Goal: Communication & Community: Ask a question

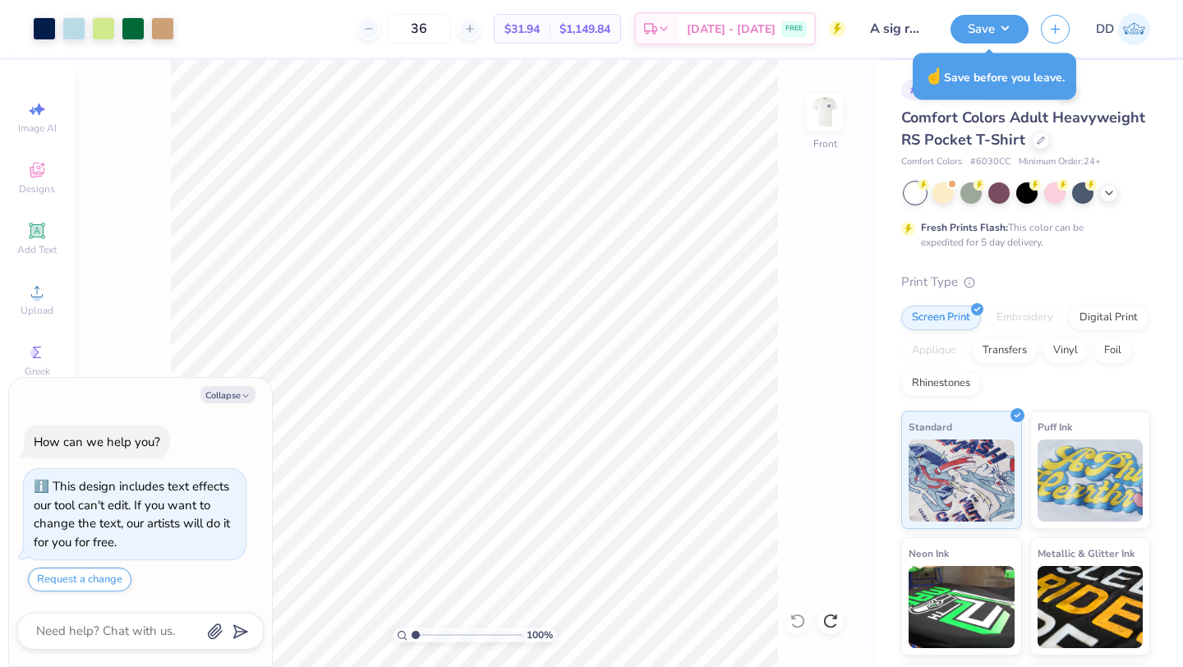
type textarea "x"
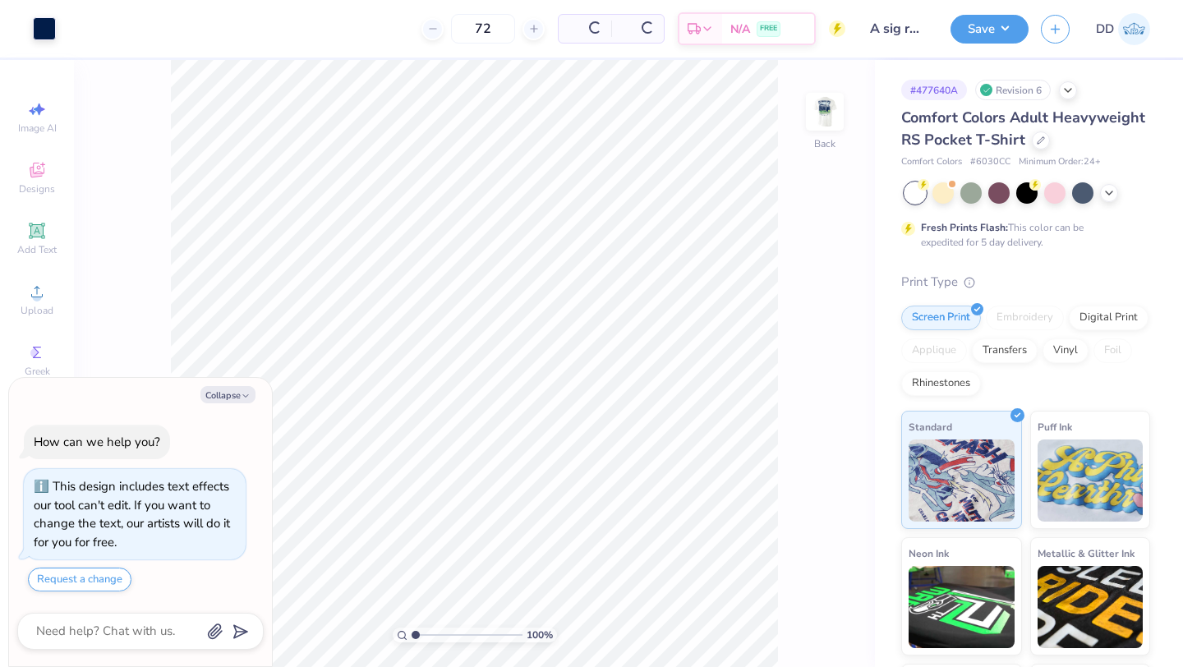
type textarea "x"
click at [439, 27] on input "72" at bounding box center [419, 29] width 64 height 30
type input "7"
type input "36"
click at [847, 102] on div "100 % Back" at bounding box center [474, 363] width 801 height 607
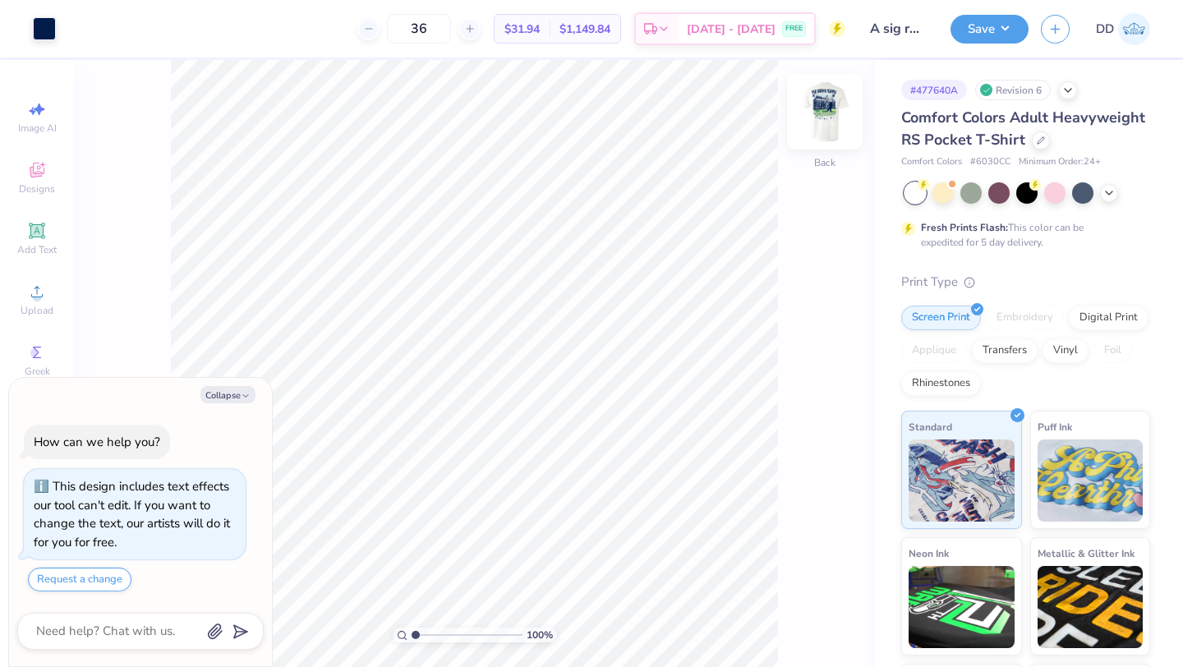
click at [819, 108] on img at bounding box center [825, 112] width 66 height 66
click at [100, 26] on div at bounding box center [103, 27] width 23 height 23
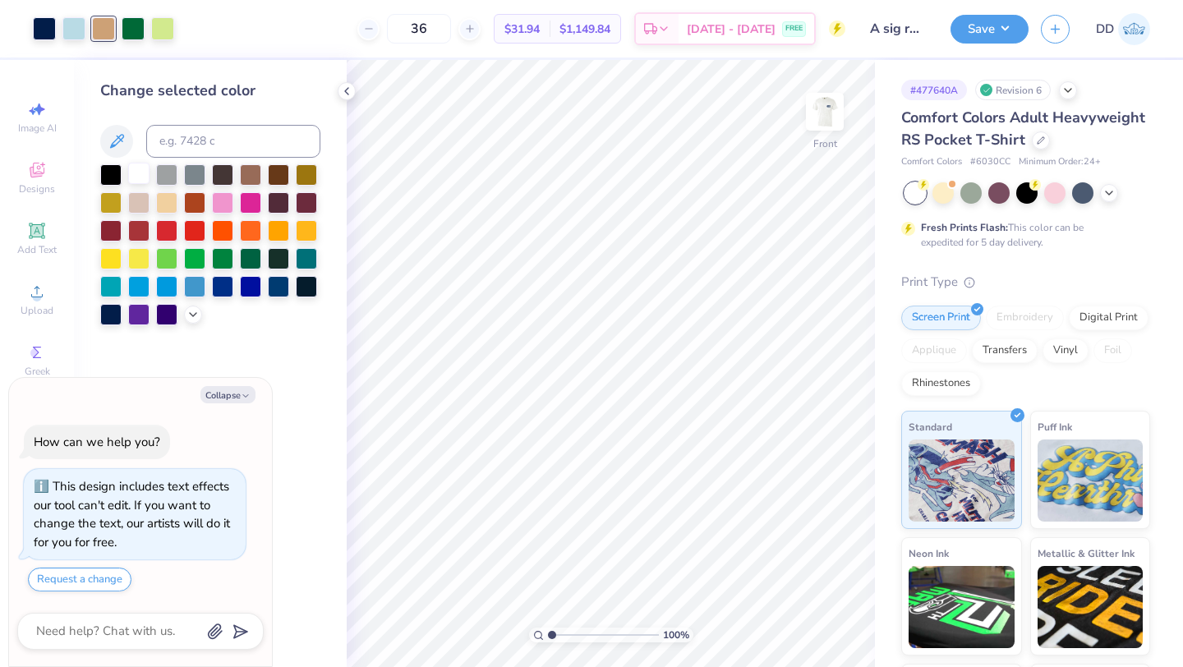
click at [136, 168] on div at bounding box center [138, 173] width 21 height 21
click at [352, 87] on icon at bounding box center [346, 91] width 13 height 13
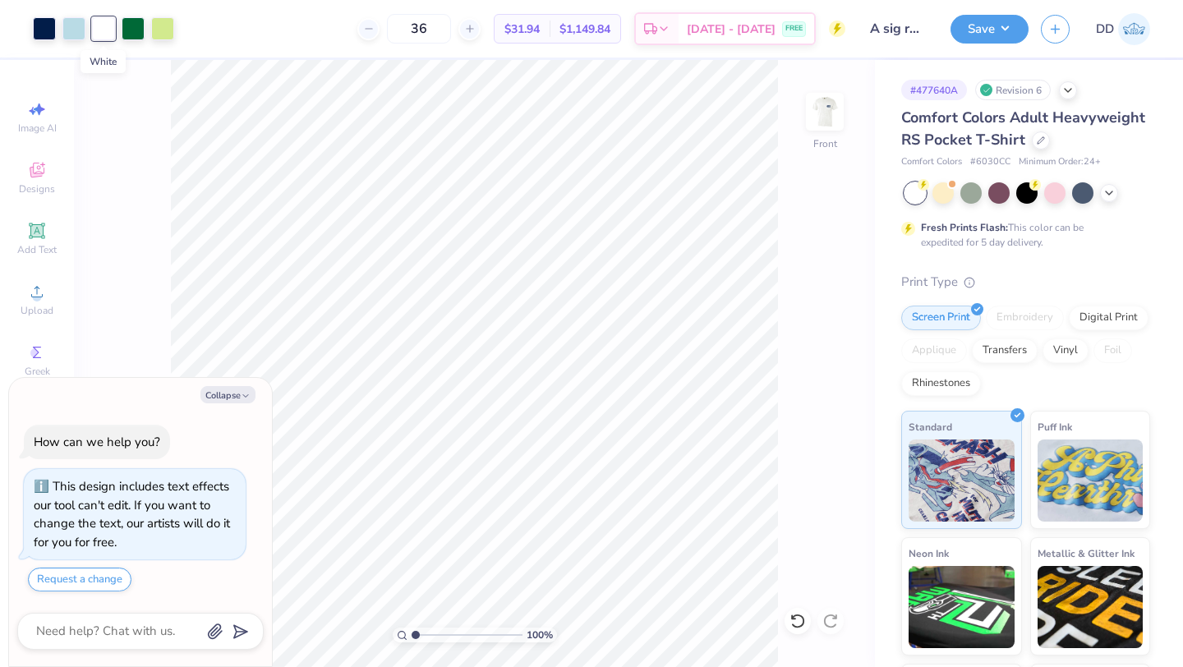
click at [107, 32] on div at bounding box center [103, 28] width 23 height 23
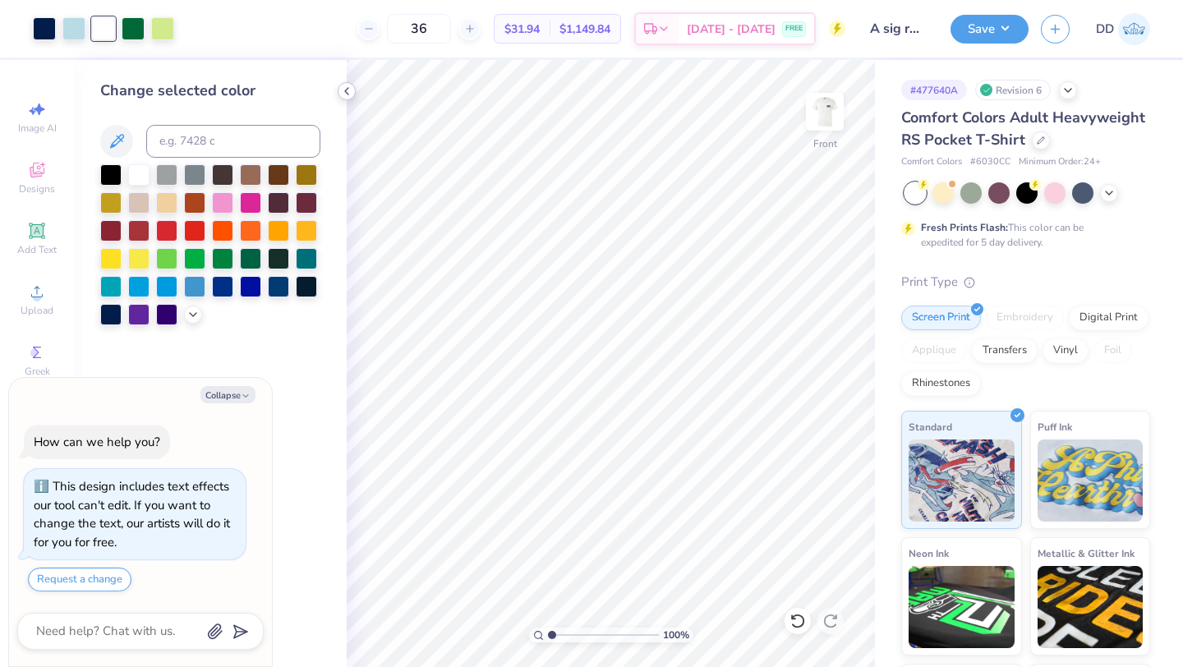
click at [347, 96] on icon at bounding box center [346, 91] width 13 height 13
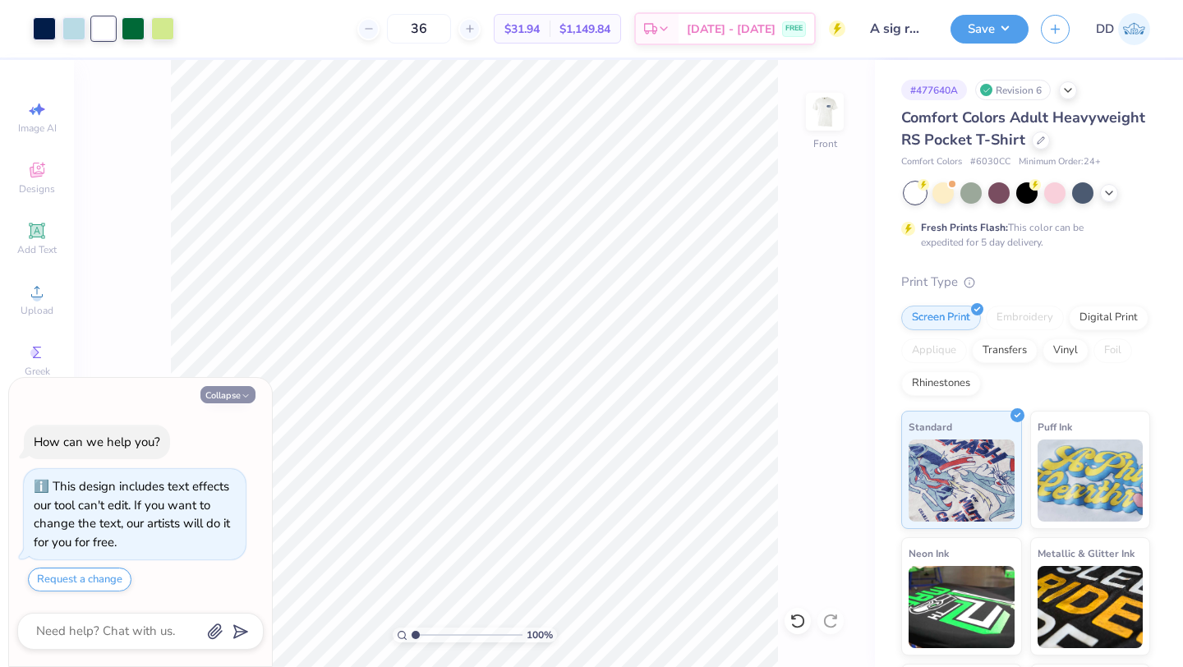
click at [239, 392] on button "Collapse" at bounding box center [227, 394] width 55 height 17
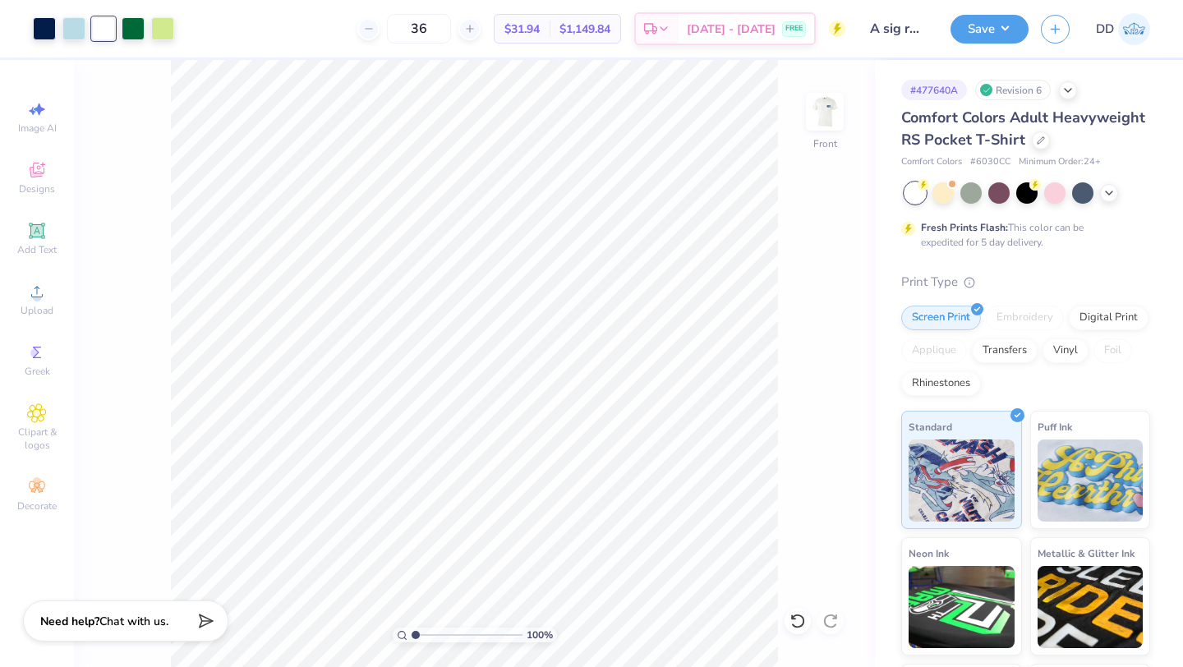
click at [113, 608] on div "Need help? Chat with us." at bounding box center [125, 620] width 205 height 41
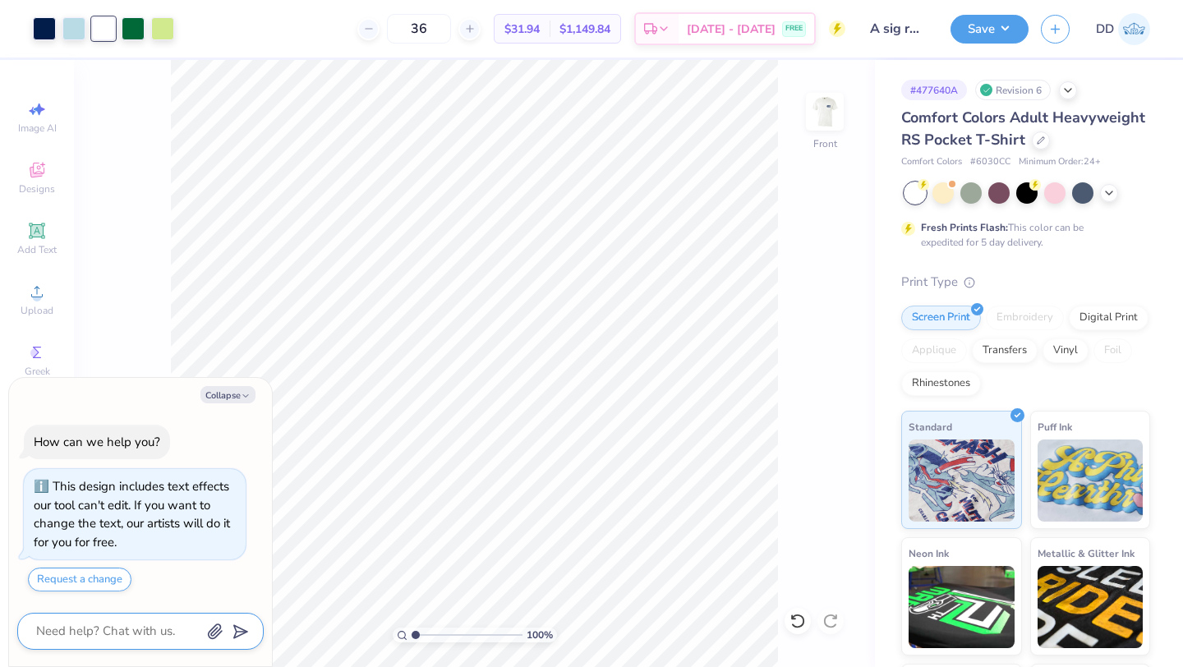
click at [125, 627] on textarea at bounding box center [117, 631] width 167 height 22
type textarea "x"
type textarea "c"
type textarea "x"
type textarea "ca"
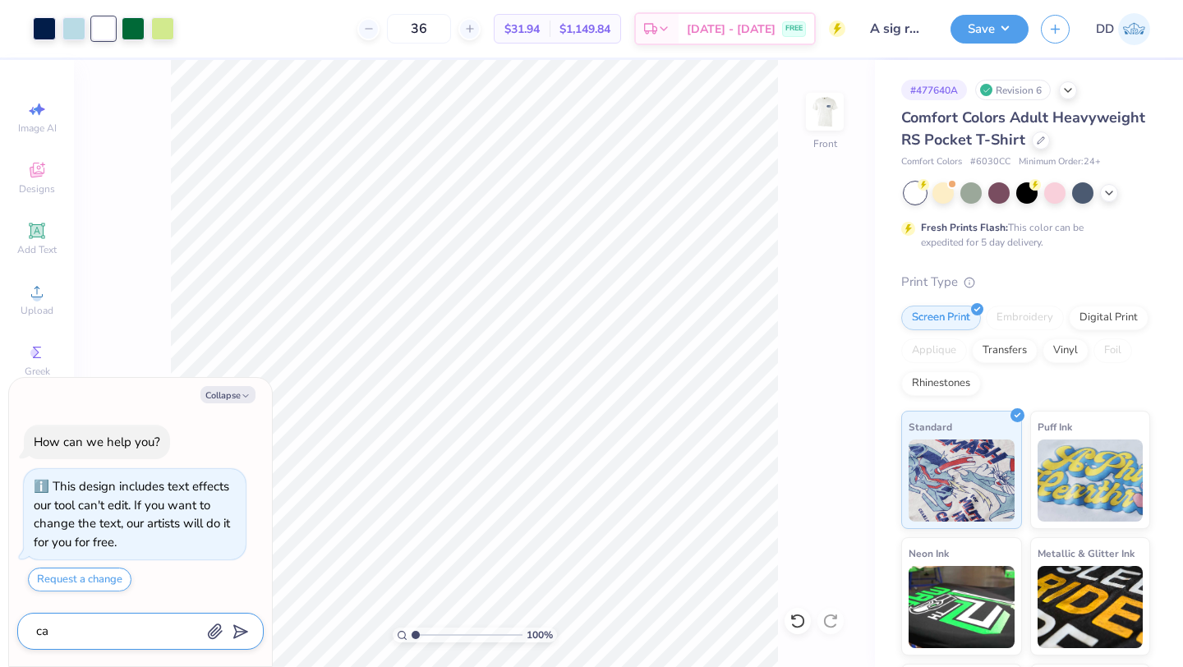
type textarea "x"
type textarea "can"
type textarea "x"
type textarea "can"
type textarea "x"
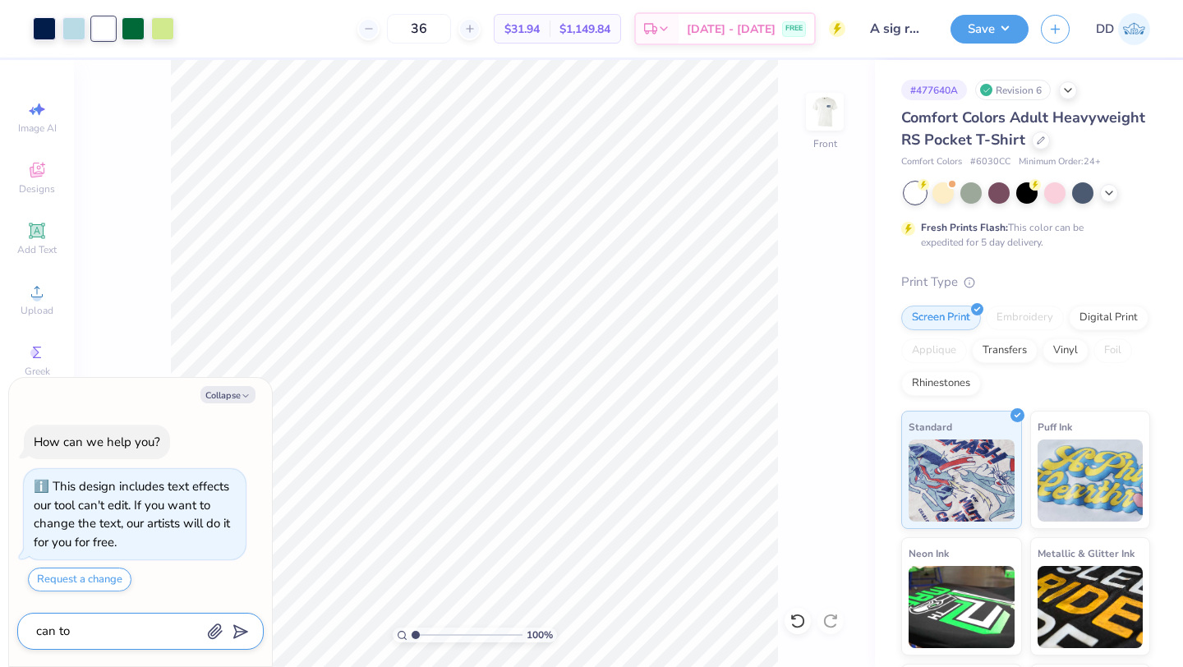
type textarea "can tou"
type textarea "x"
type textarea "can tou"
type textarea "x"
type textarea "can tou"
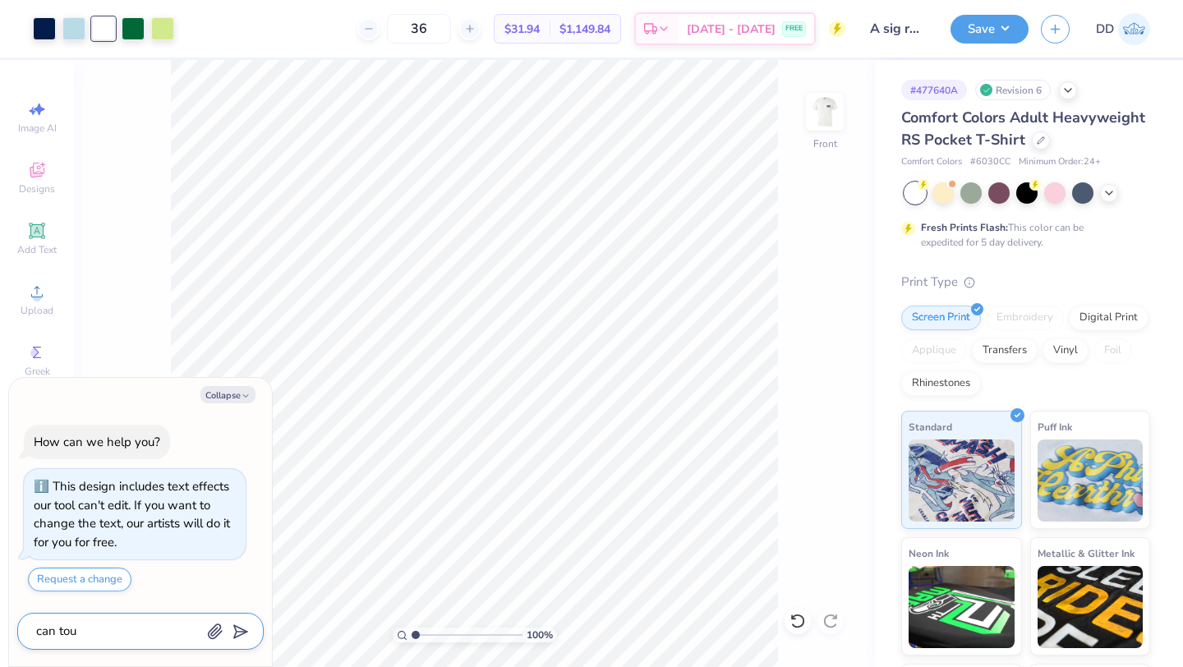
type textarea "x"
type textarea "can to"
type textarea "x"
type textarea "can t"
type textarea "x"
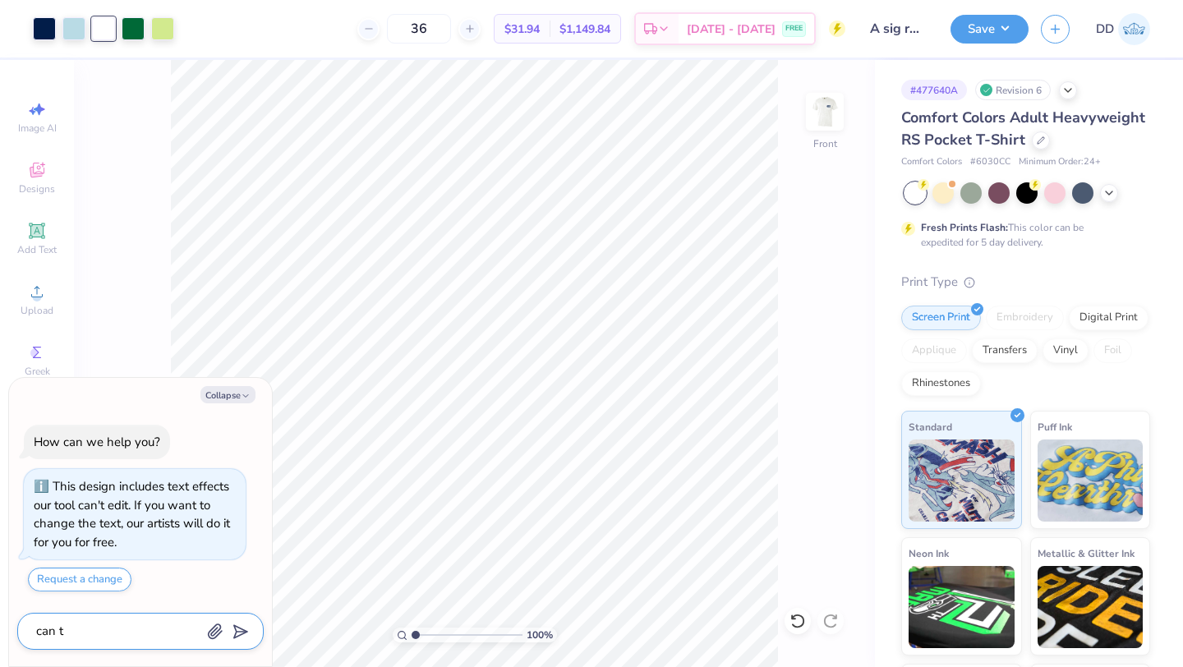
type textarea "can"
type textarea "x"
type textarea "can y"
type textarea "x"
type textarea "can yo"
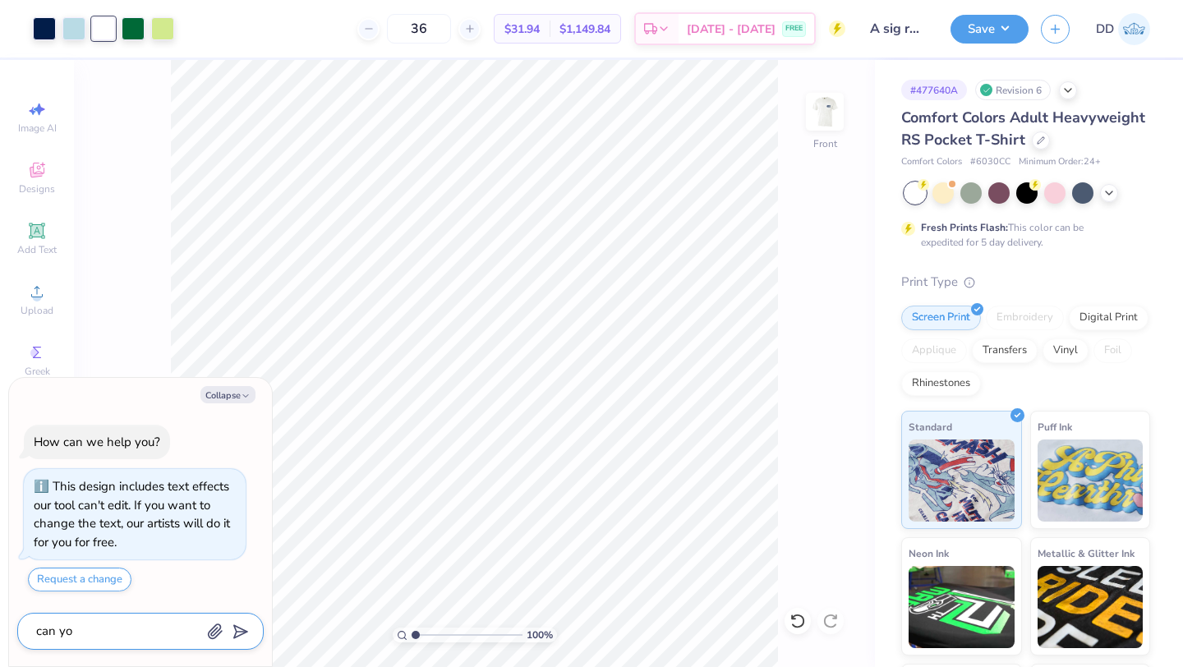
type textarea "x"
type textarea "can you"
type textarea "x"
type textarea "can you r"
type textarea "x"
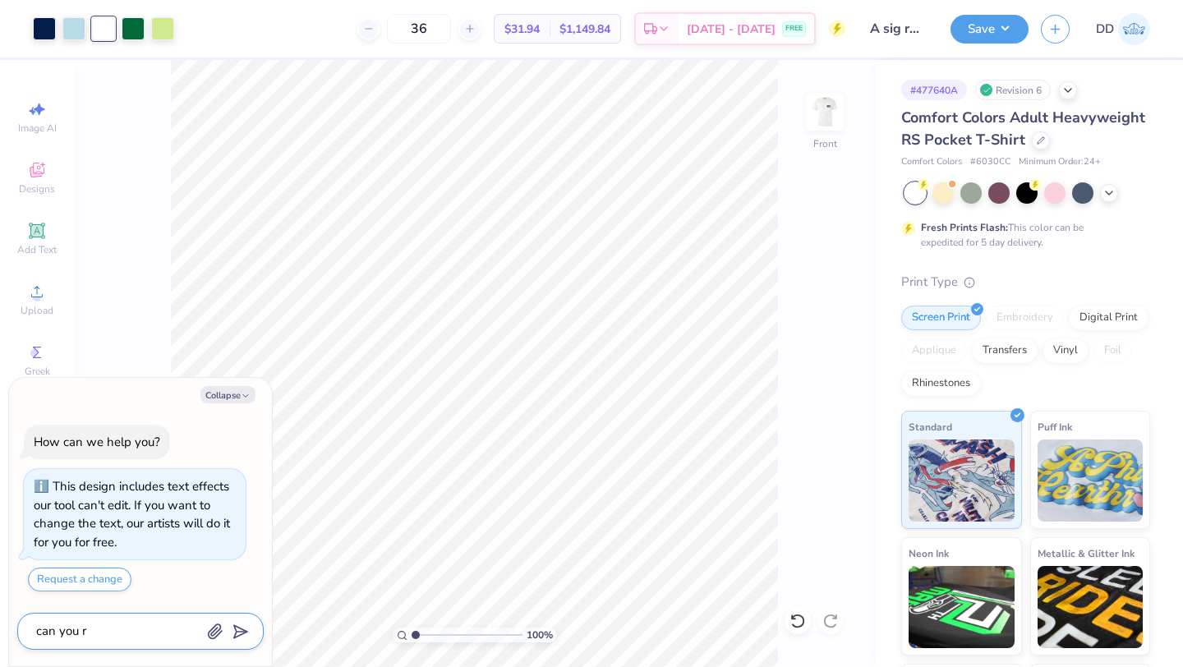
type textarea "can you re"
type textarea "x"
type textarea "can you rem"
type textarea "x"
type textarea "can you remo"
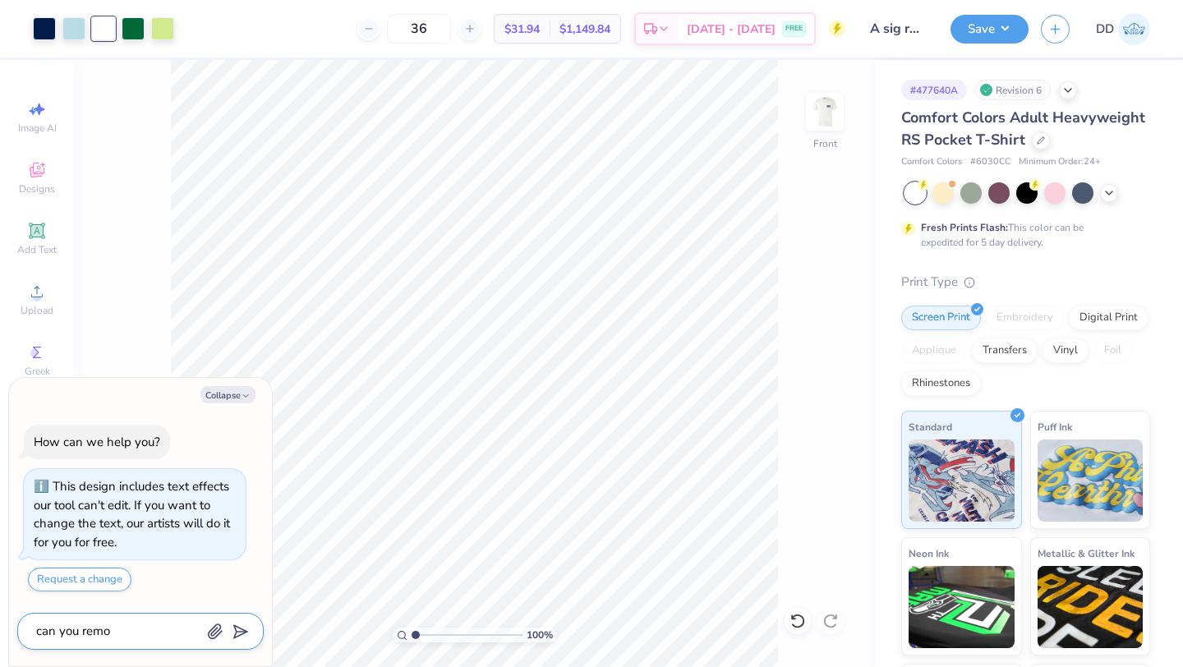
type textarea "x"
type textarea "can you remov"
type textarea "x"
type textarea "can you remove"
type textarea "x"
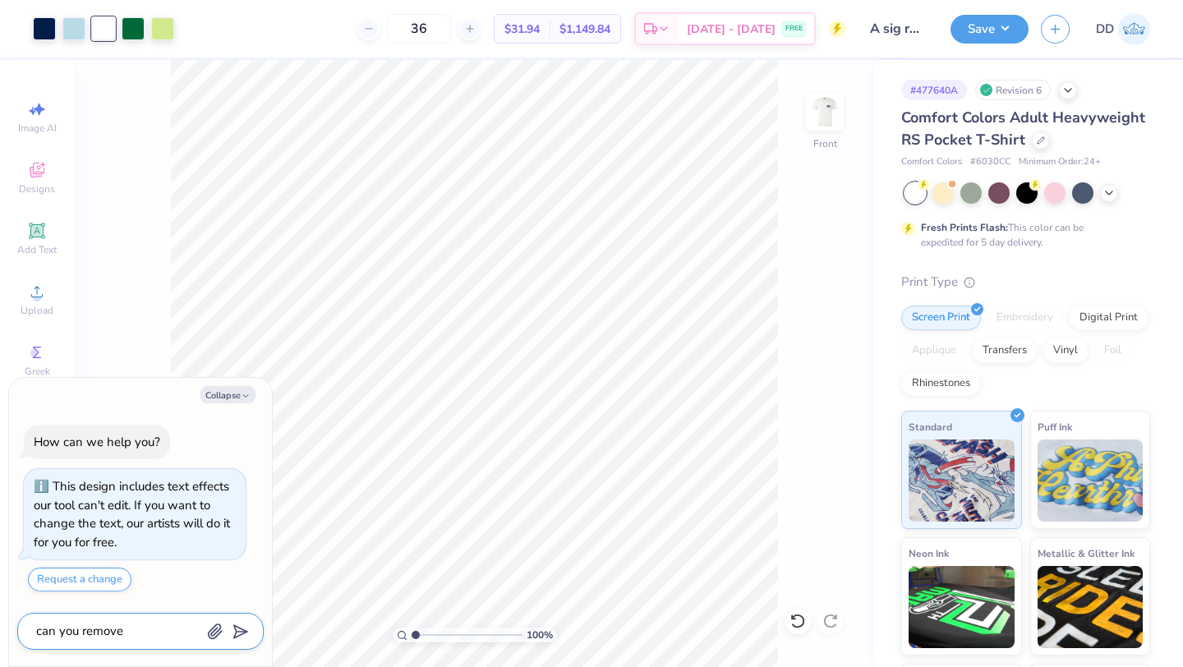
type textarea "can you remove"
type textarea "x"
type textarea "can you remove t"
type textarea "x"
type textarea "can you remove th"
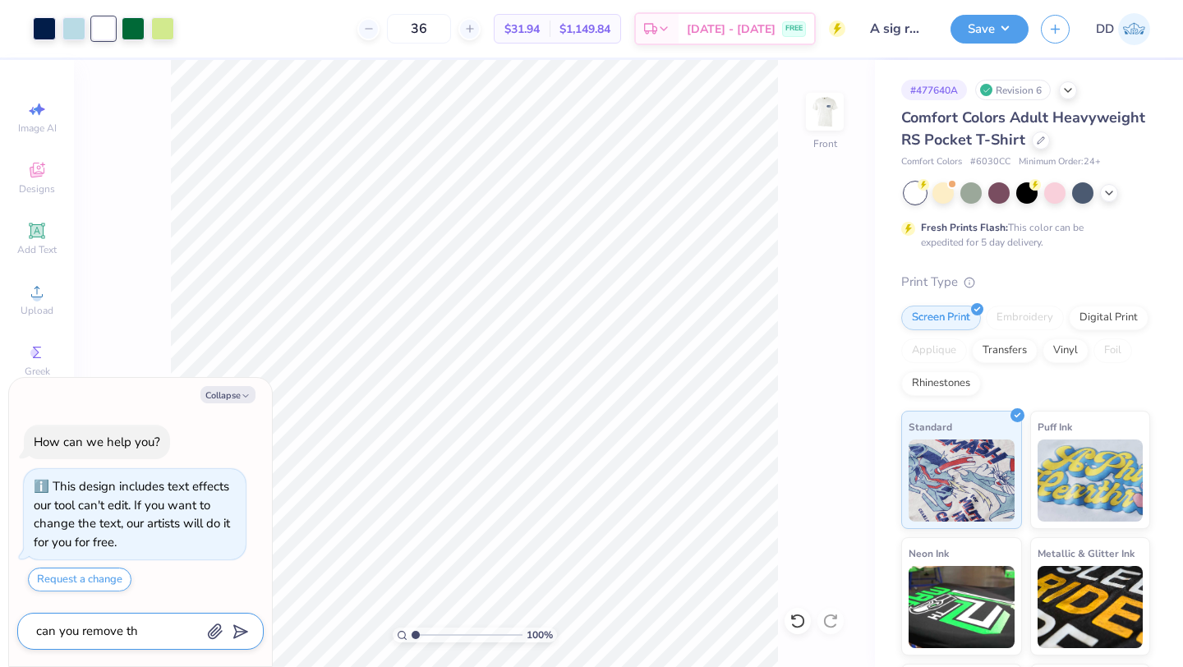
type textarea "x"
type textarea "can you remove the"
type textarea "x"
type textarea "can you remove the"
type textarea "x"
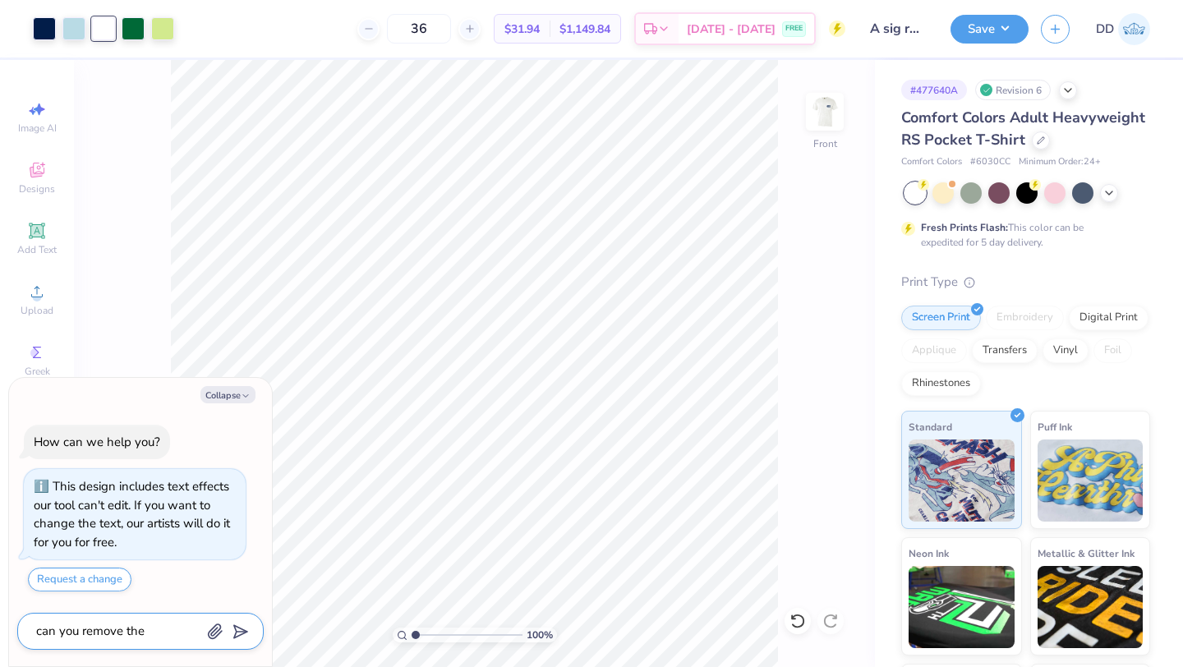
type textarea "can you remove the w"
type textarea "x"
type textarea "can you remove the wh"
type textarea "x"
type textarea "can you remove the whi"
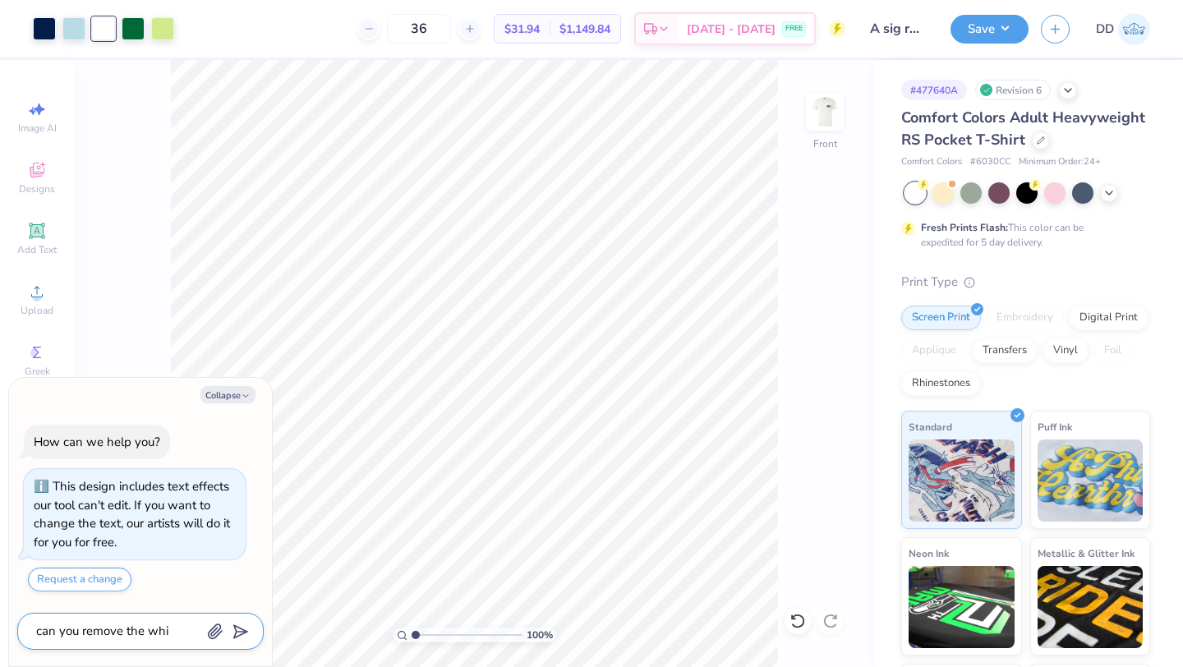
type textarea "x"
type textarea "can you remove the whit"
type textarea "x"
type textarea "can you remove the white"
type textarea "x"
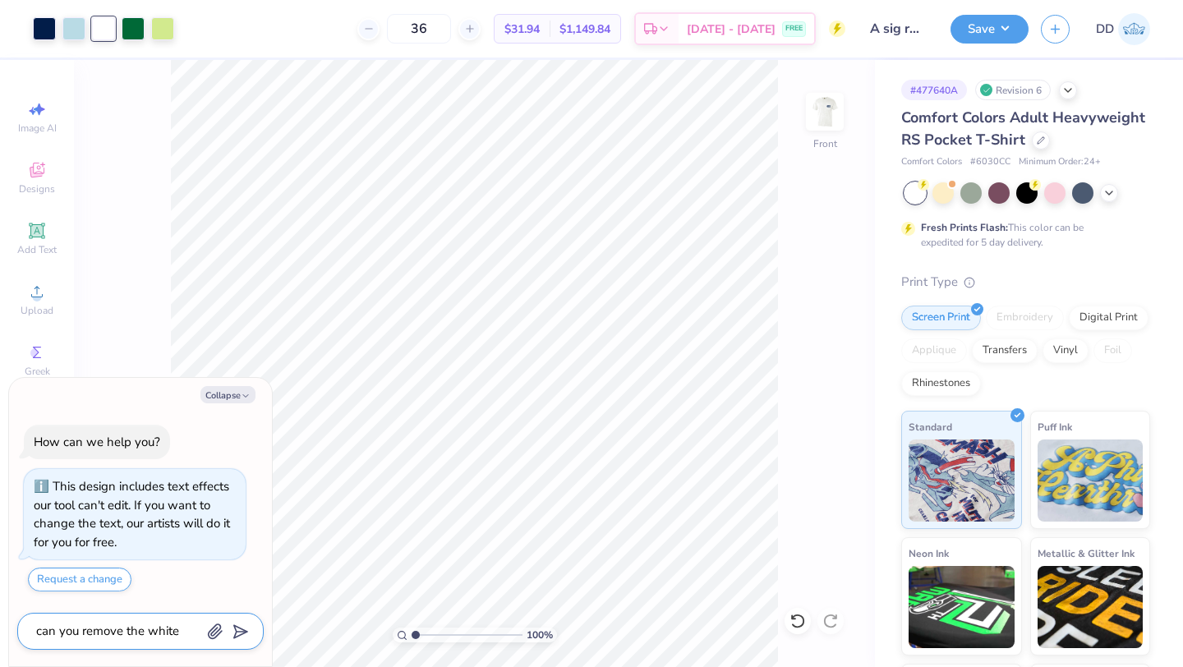
type textarea "can you remove the white"
type textarea "x"
type textarea "can you remove the white c"
type textarea "x"
type textarea "can you remove the white co"
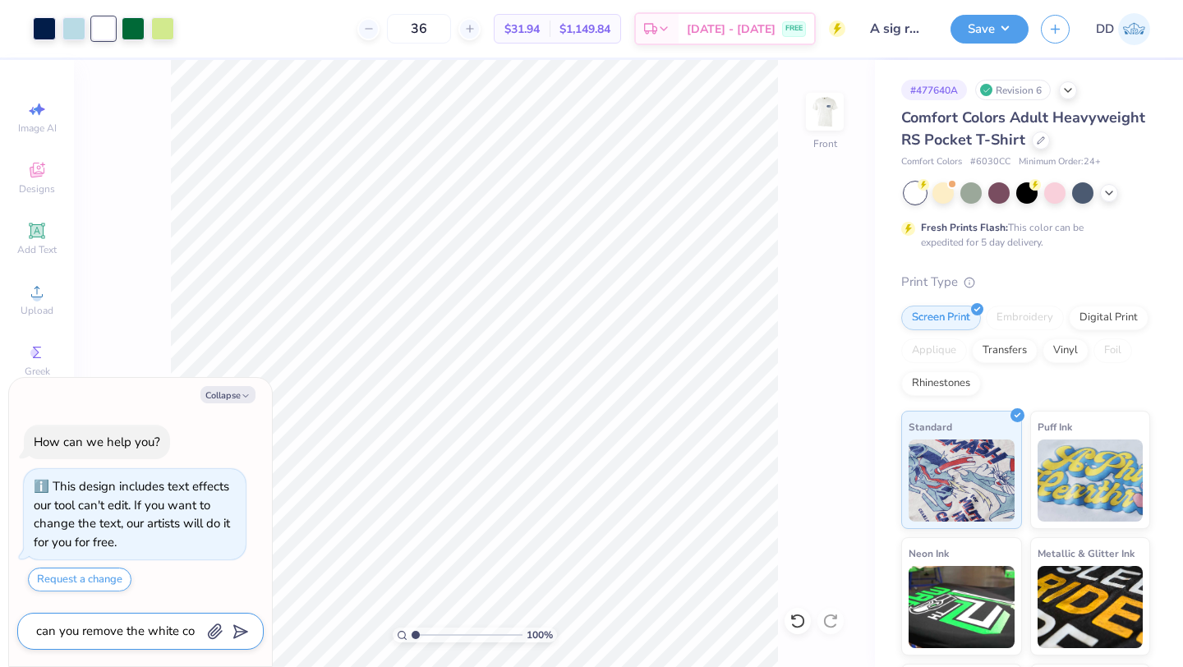
type textarea "x"
type textarea "can you remove the white col"
type textarea "x"
type textarea "can you remove the white colo"
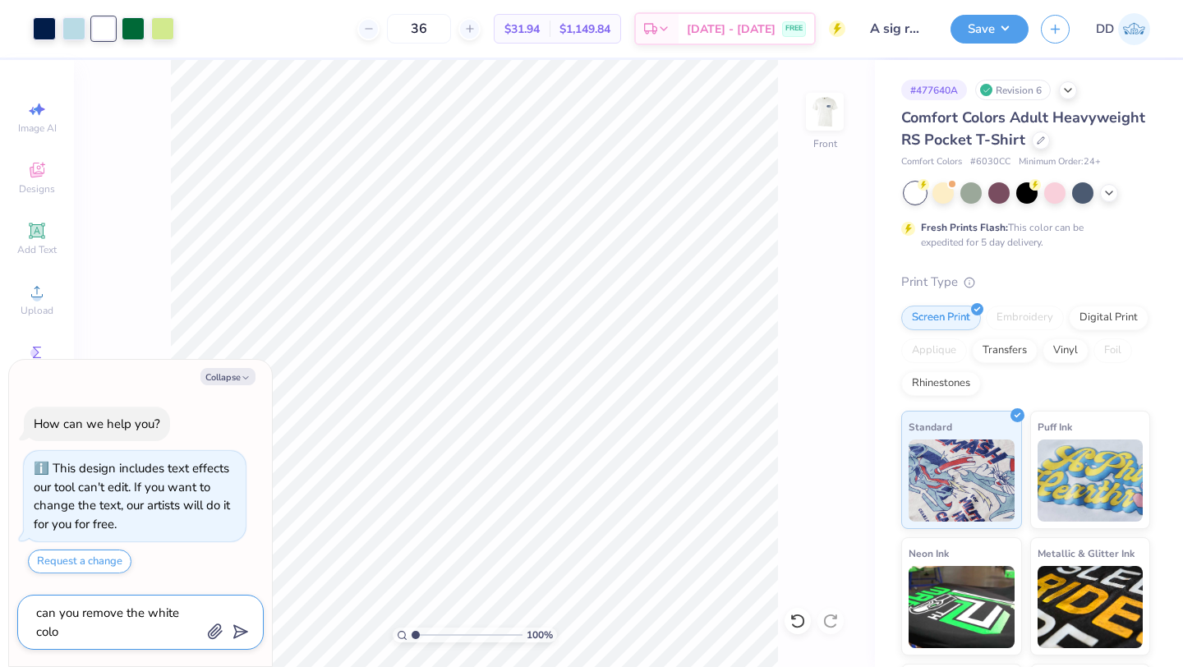
type textarea "x"
type textarea "can you remove the white color"
type textarea "x"
type textarea "can you remove the white color"
type textarea "x"
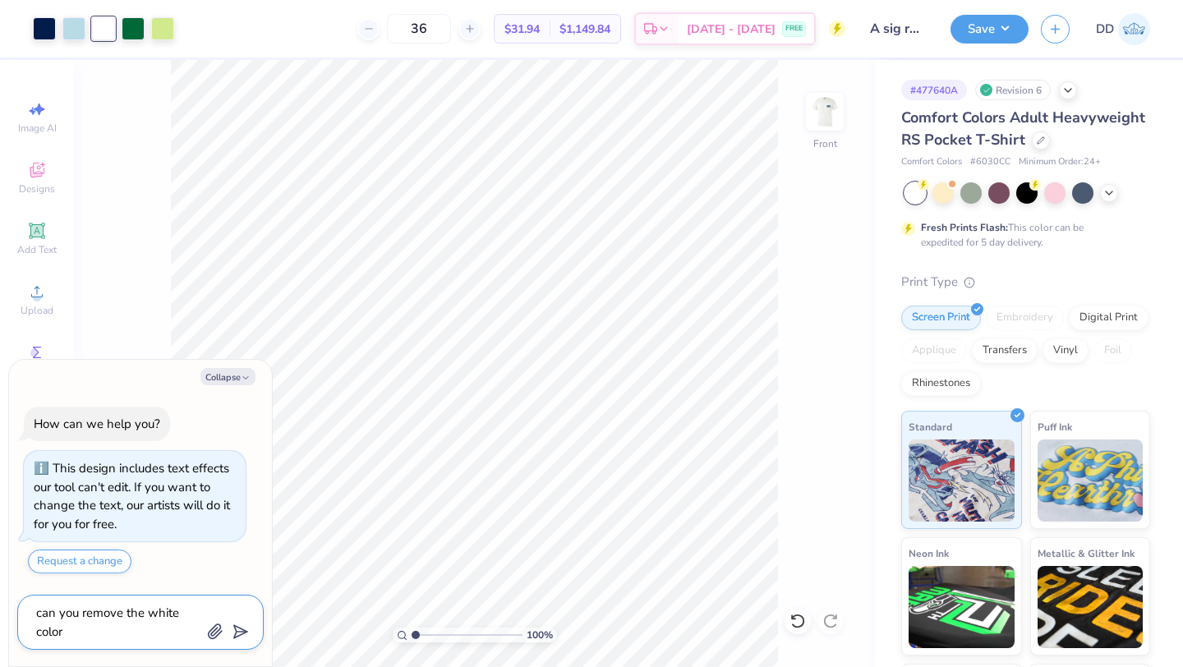
type textarea "can you remove the white color o"
type textarea "x"
type textarea "can you remove the white color on"
type textarea "x"
type textarea "can you remove the white color on t"
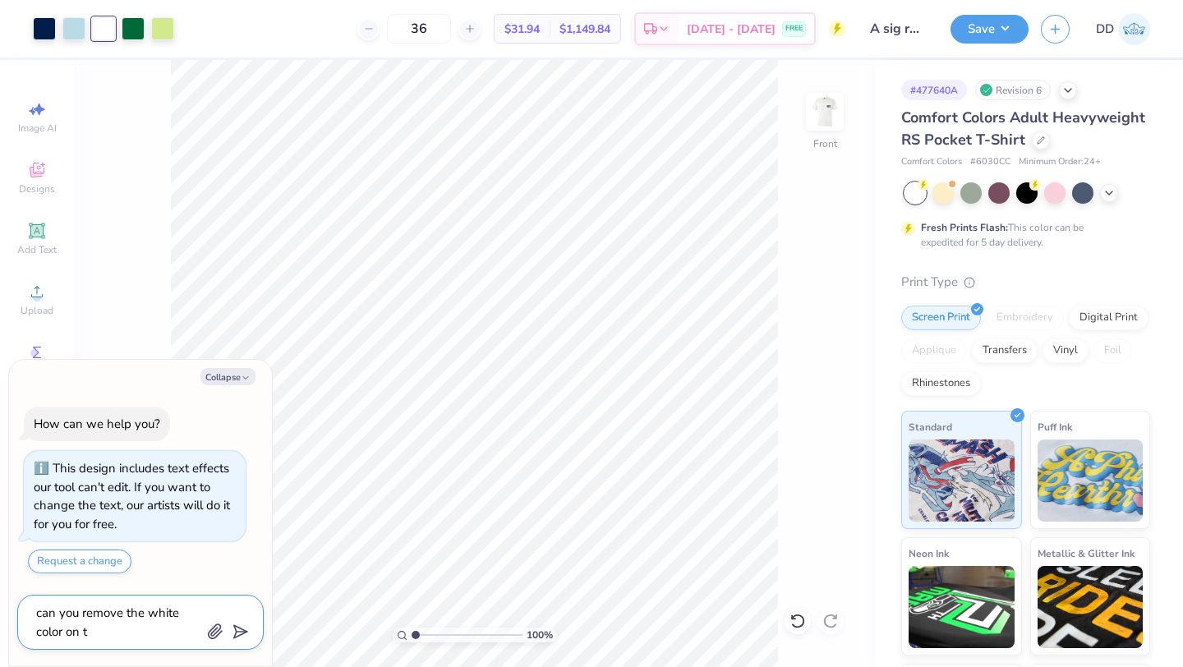
type textarea "x"
type textarea "can you remove the white color on th"
type textarea "x"
type textarea "can you remove the white color on the"
type textarea "x"
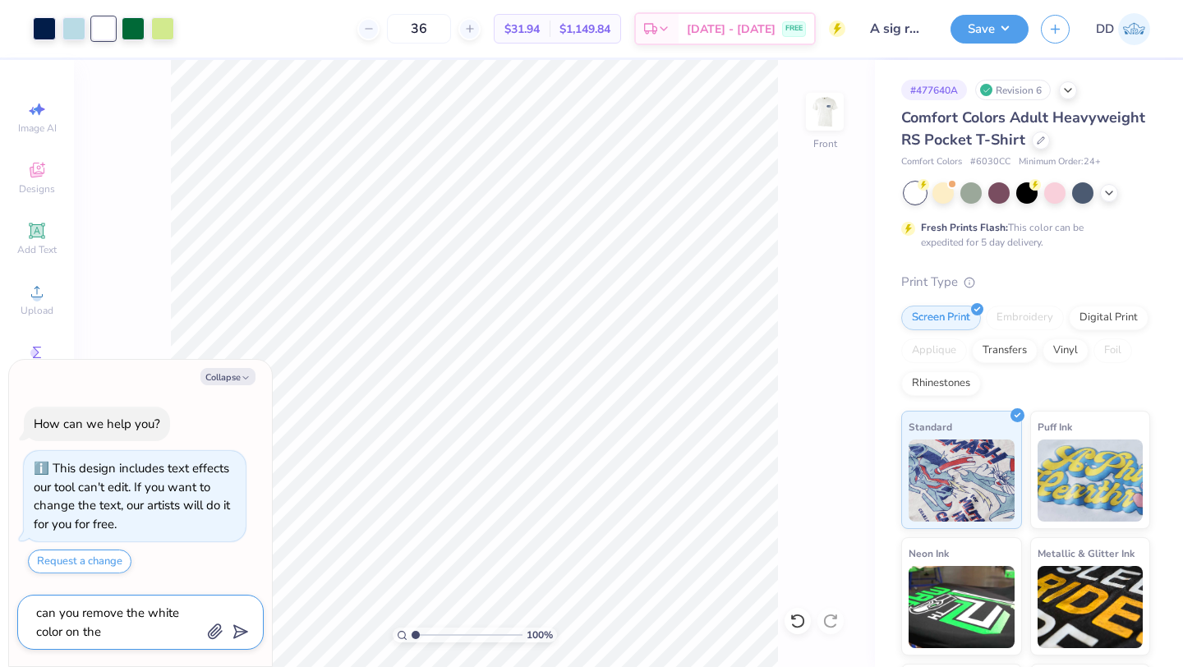
type textarea "can you remove the white color on the"
type textarea "x"
type textarea "can you remove the white color on the b"
type textarea "x"
type textarea "can you remove the white color on the ba"
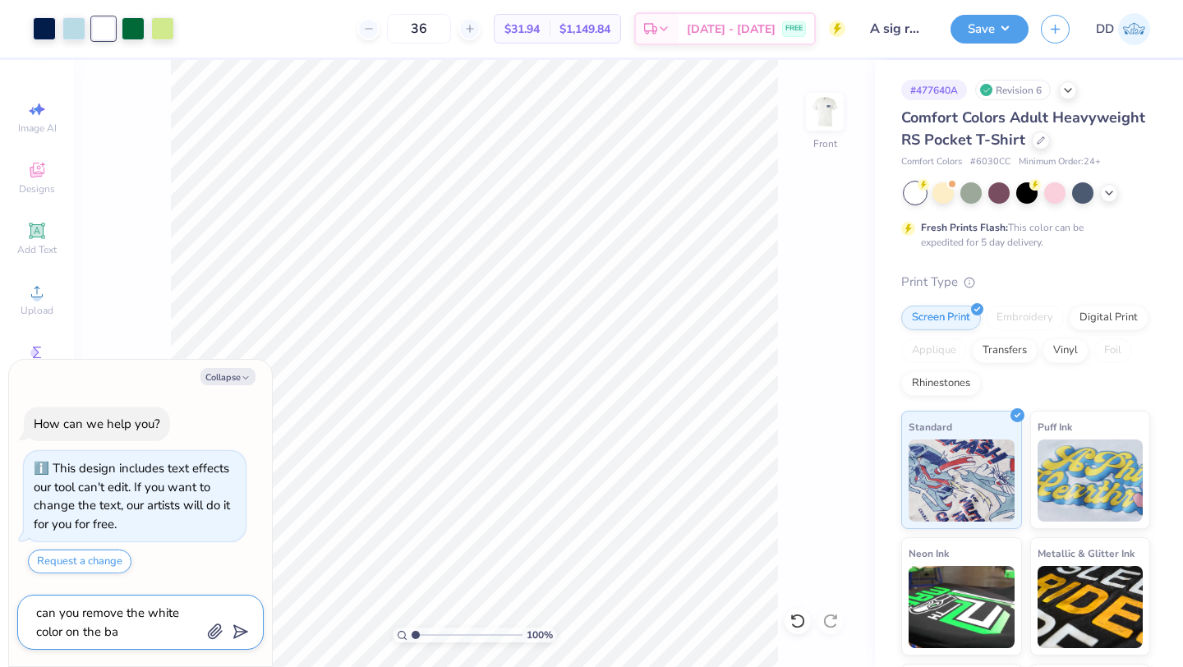
type textarea "x"
type textarea "can you remove the white color on the back"
type textarea "x"
type textarea "can you remove the white color on the back"
type textarea "x"
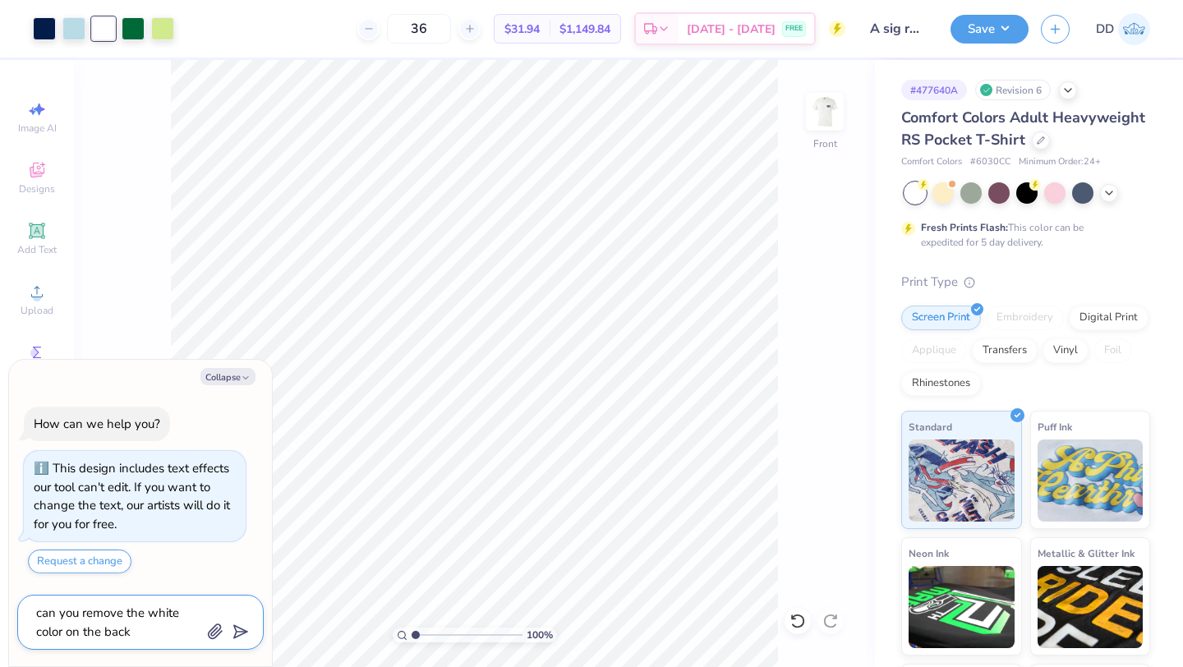
type textarea "can you remove the white color on the back"
type textarea "x"
type textarea "can you remove the white color on the back,"
type textarea "x"
type textarea "can you remove the white color on the back,"
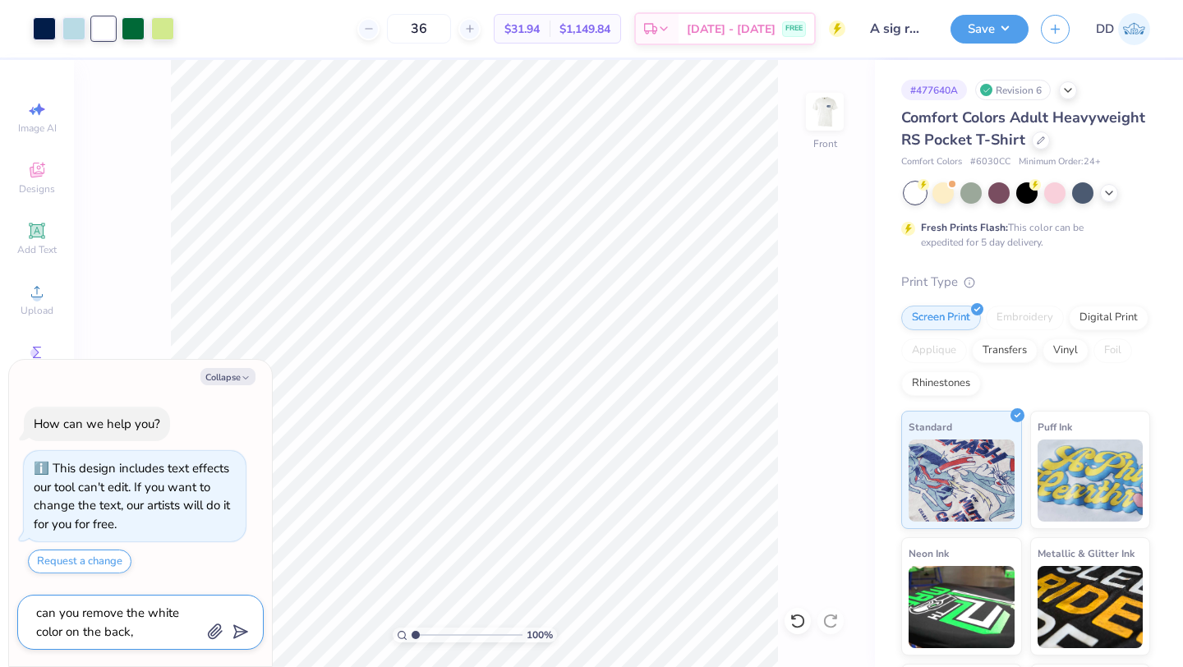
type textarea "x"
type textarea "can you remove the white color on the back, i"
type textarea "x"
type textarea "can you remove the white color on the back, it"
type textarea "x"
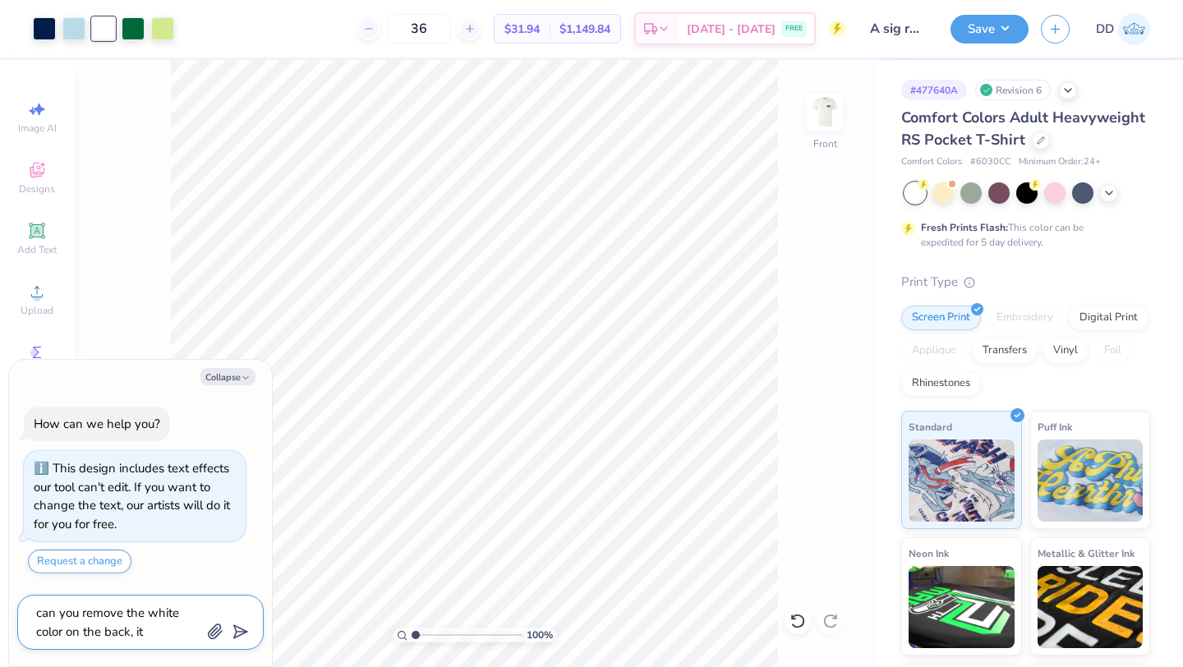
type textarea "can you remove the white color on the back, it"
type textarea "x"
type textarea "can you remove the white color on the back, it i"
type textarea "x"
type textarea "can you remove the white color on the back, it is"
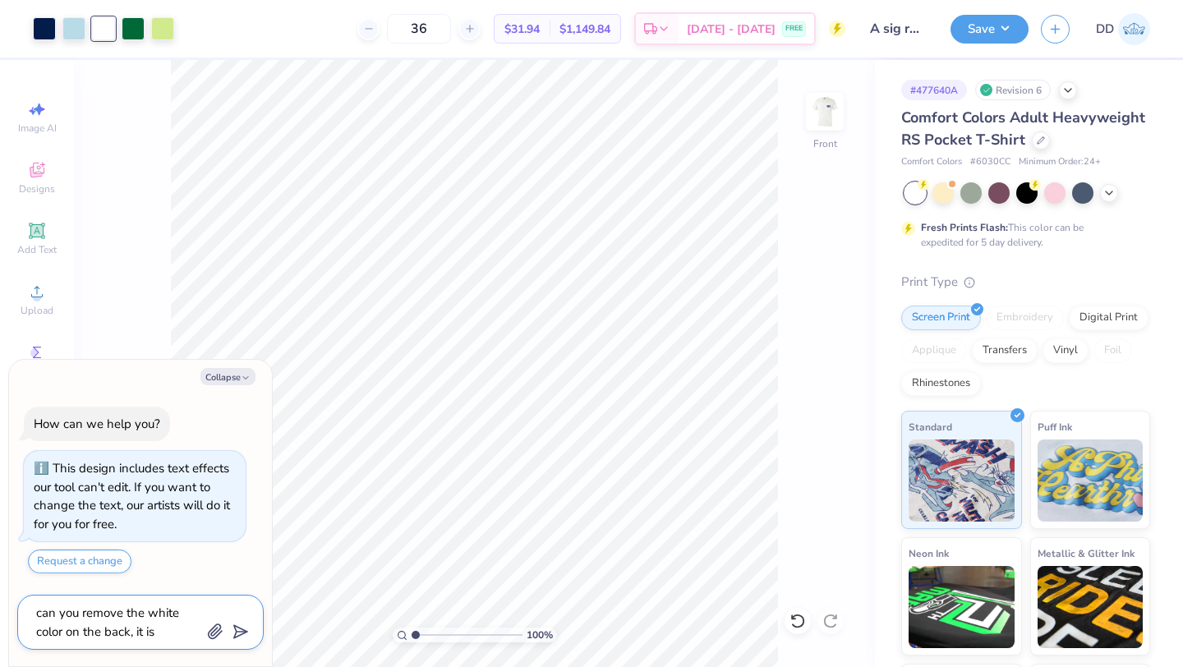
type textarea "x"
type textarea "can you remove the white color on the back, it is"
type textarea "x"
type textarea "can you remove the white color on the back, it is o"
type textarea "x"
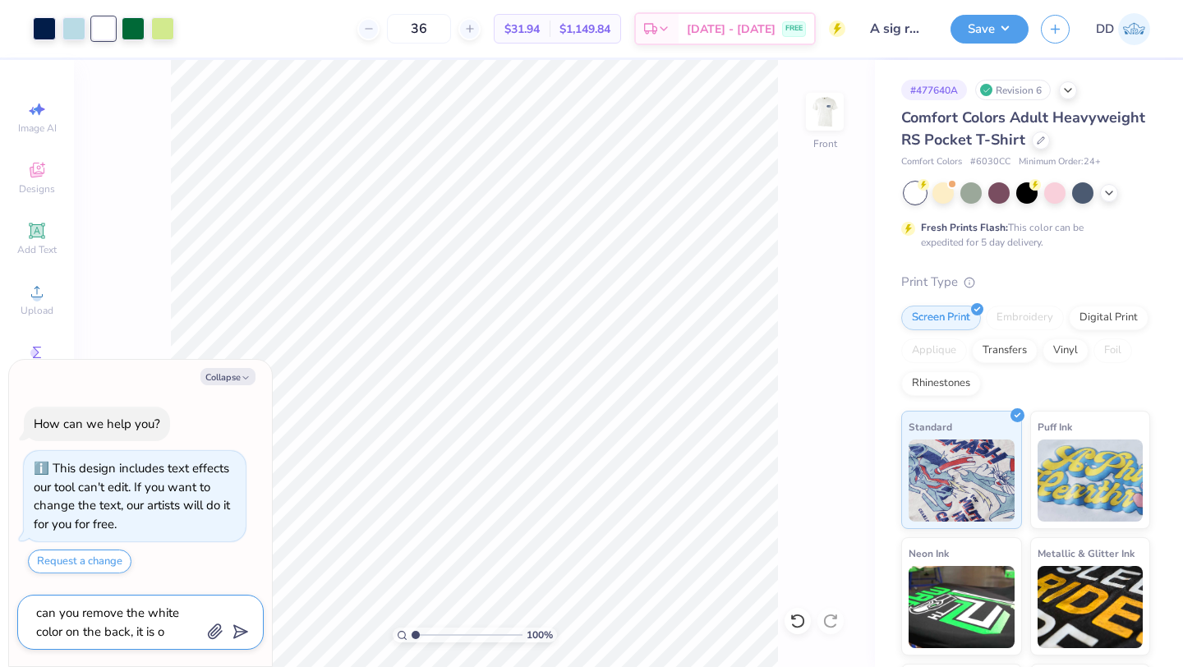
type textarea "can you remove the white color on the back, it is on"
type textarea "x"
type textarea "can you remove the white color on the back, it is one"
type textarea "x"
type textarea "can you remove the white color on the back, it is one"
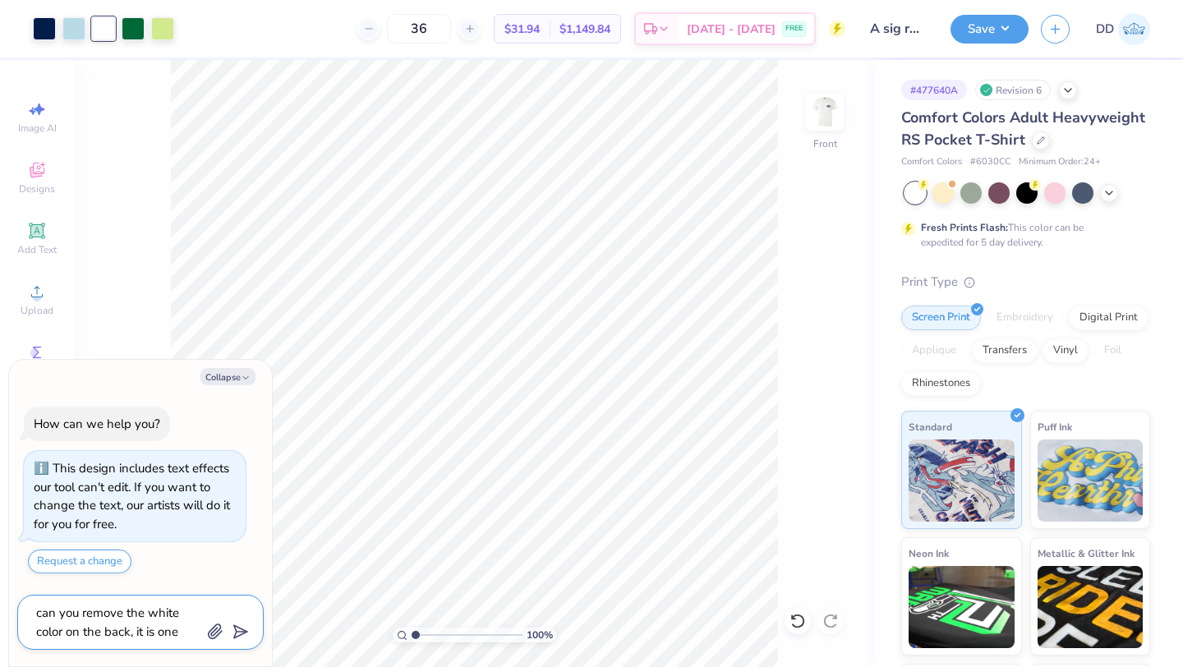
type textarea "x"
type textarea "can you remove the white color on the back, it is one e"
type textarea "x"
type textarea "can you remove the white color on the back, it is one ex"
type textarea "x"
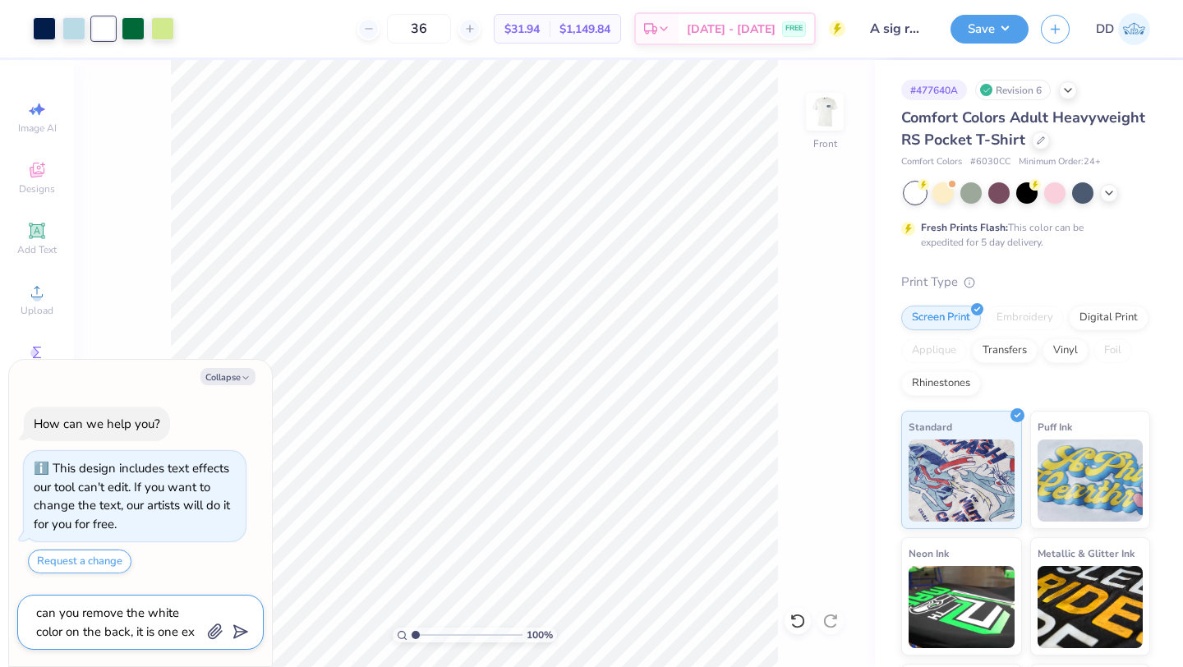
type textarea "can you remove the white color on the back, it is one ext"
type textarea "x"
type textarea "can you remove the white color on the back, it is one ex"
type textarea "x"
type textarea "can you remove the white color on the back, it is one ext"
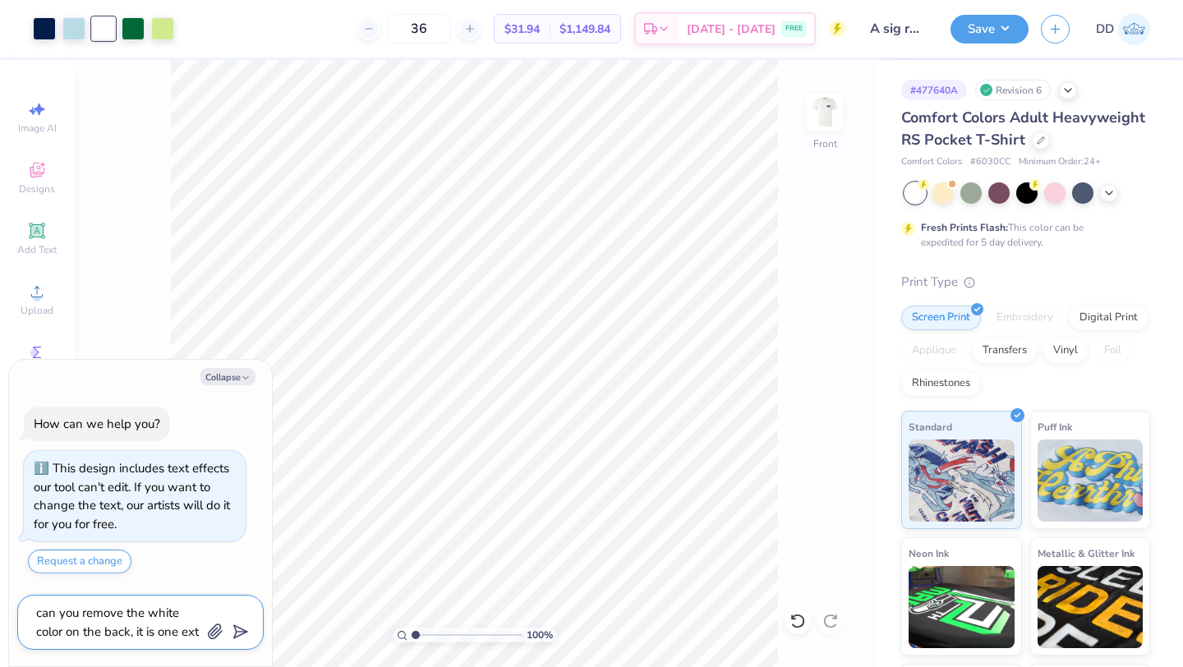
type textarea "x"
type textarea "can you remove the white color on the back, it is one extr"
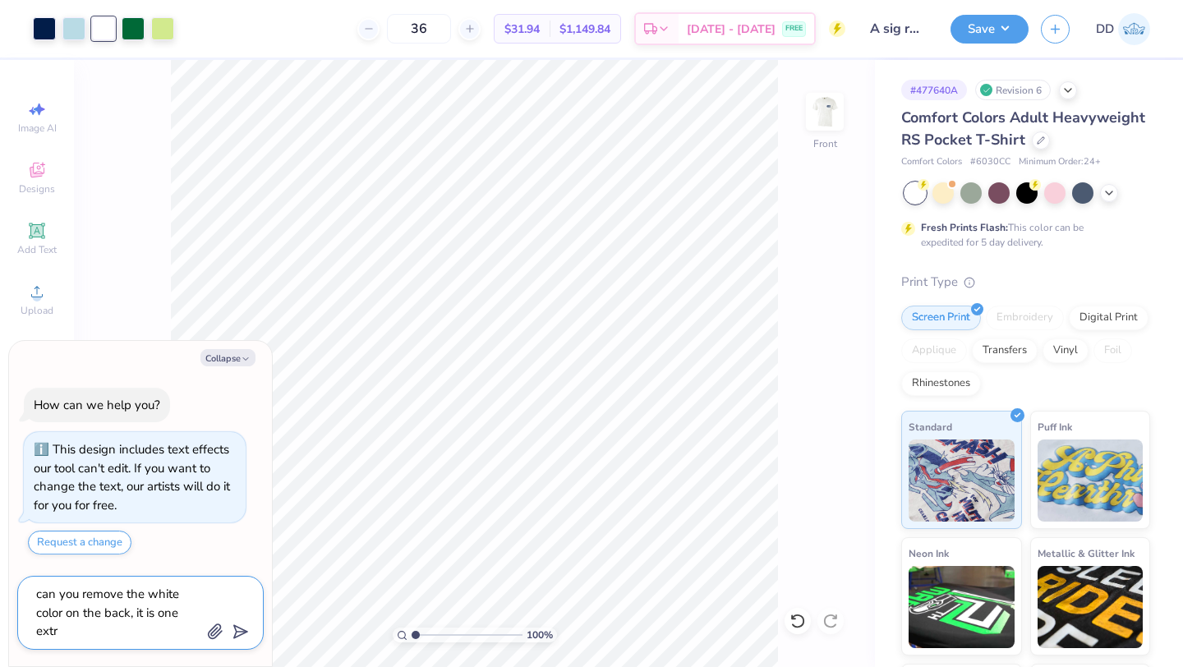
type textarea "x"
type textarea "can you remove the white color on the back, it is one extra"
type textarea "x"
type textarea "can you remove the white color on the back, it is one extra c"
type textarea "x"
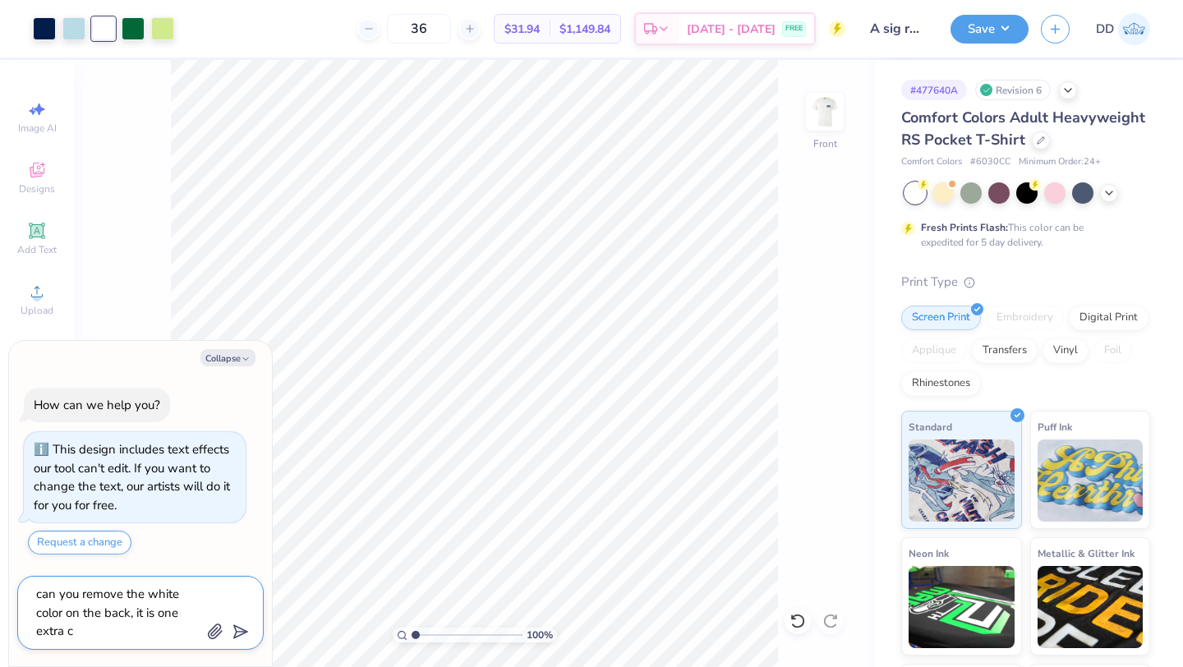
type textarea "can you remove the white color on the back, it is one extra co"
type textarea "x"
type textarea "can you remove the white color on the back, it is one extra col"
type textarea "x"
type textarea "can you remove the white color on the back, it is one extra color"
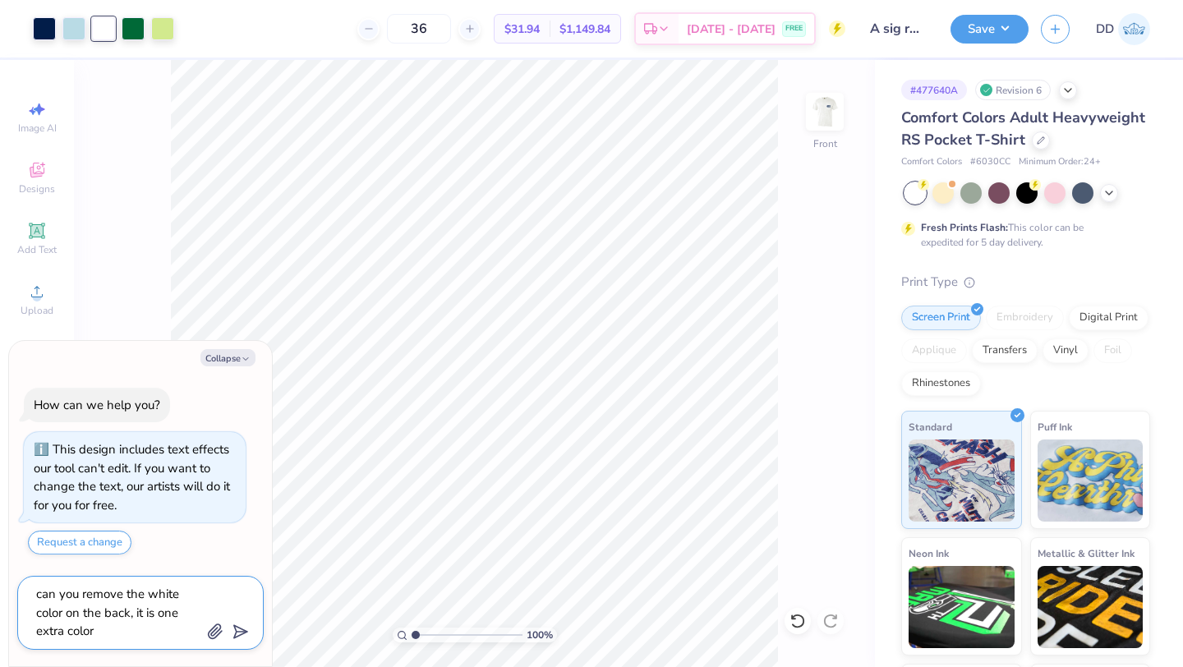
type textarea "x"
type textarea "can you remove the white color on the back, it is one extra color"
type textarea "x"
type textarea "can you remove the white color on the back, it is one extra color t"
type textarea "x"
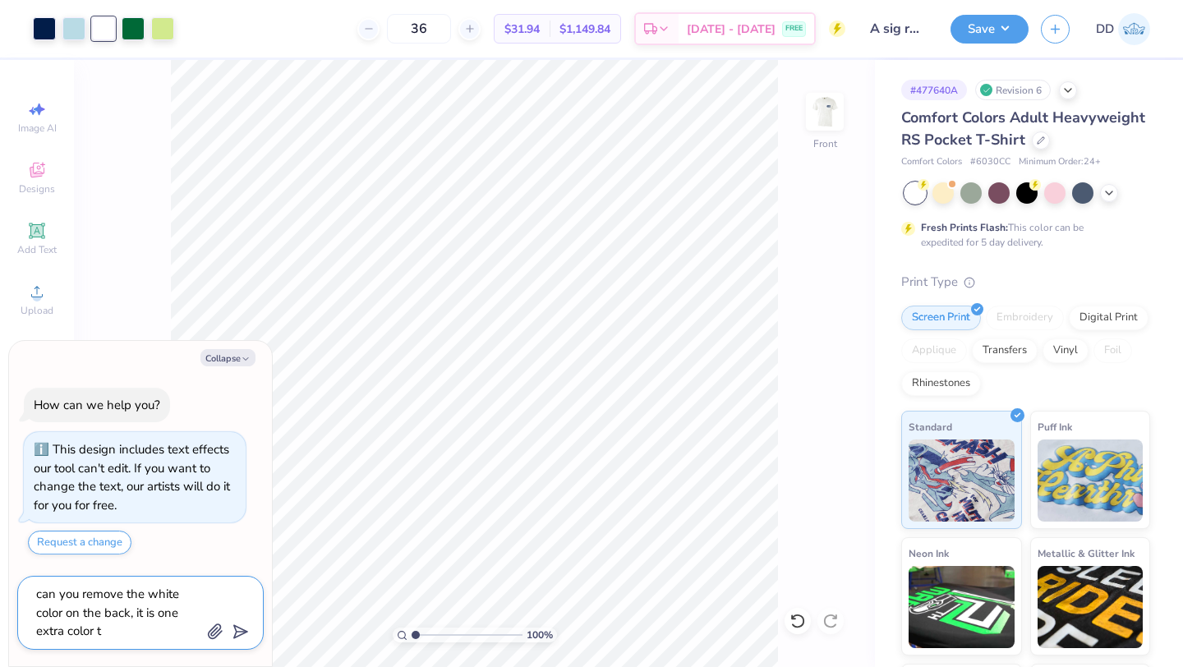
type textarea "can you remove the white color on the back, it is one extra color th"
type textarea "x"
type textarea "can you remove the white color on the back, it is one extra color tha"
type textarea "x"
type textarea "can you remove the white color on the back, it is one extra color that"
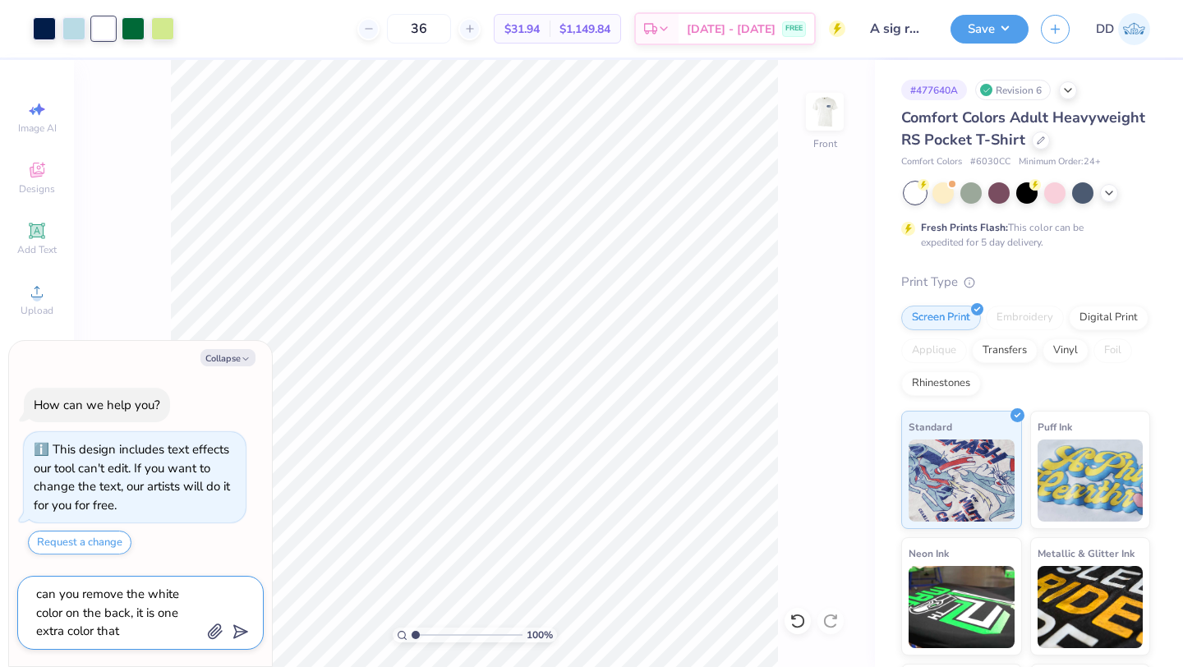
type textarea "x"
type textarea "can you remove the white color on the back, it is one extra color that"
type textarea "x"
type textarea "can you remove the white color on the back, it is one extra color that i"
type textarea "x"
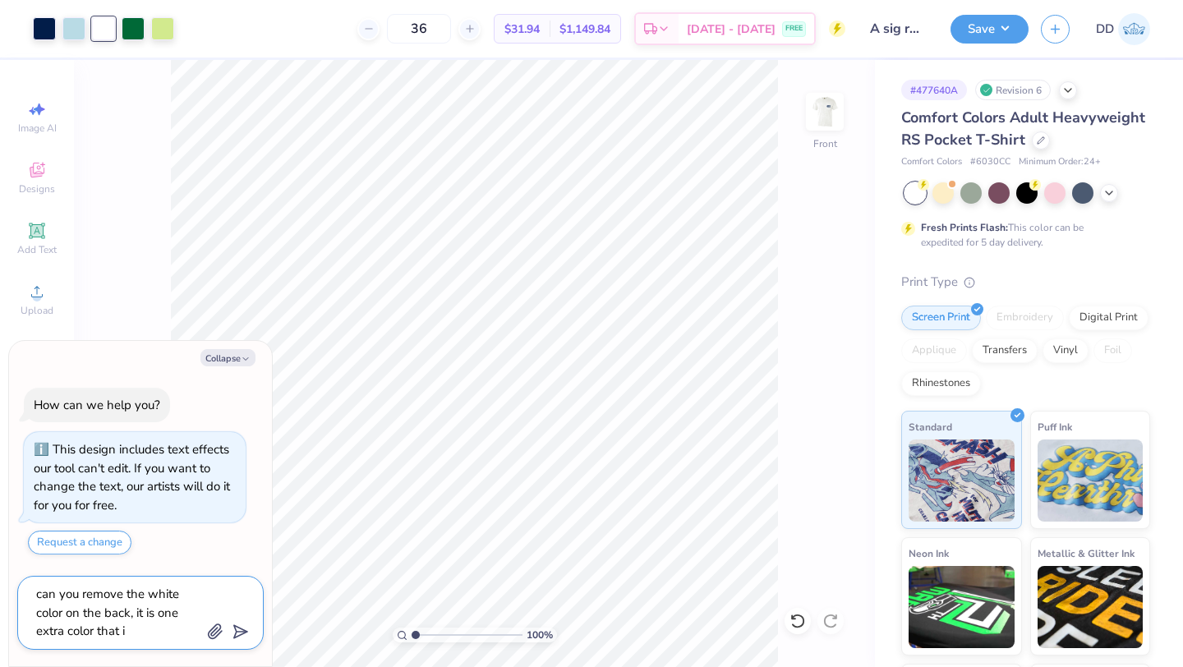
type textarea "can you remove the white color on the back, it is one extra color that is"
type textarea "x"
type textarea "can you remove the white color on the back, it is one extra color that is"
type textarea "x"
type textarea "can you remove the white color on the back, it is one extra color that is u"
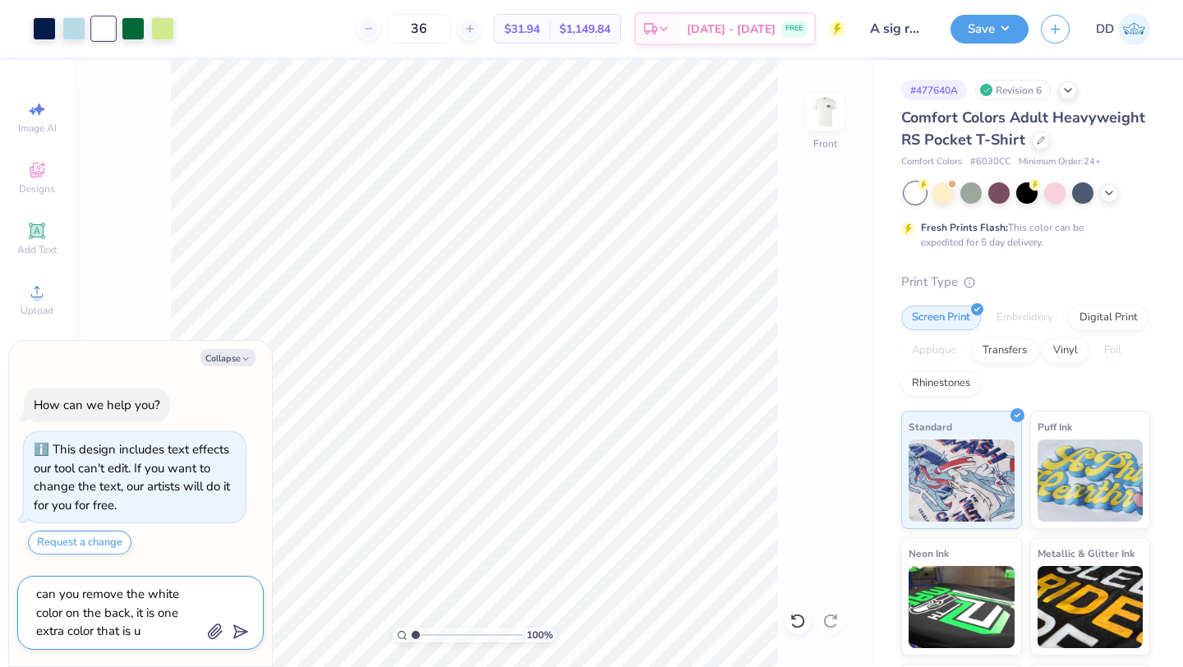
type textarea "x"
type textarea "can you remove the white color on the back, it is one extra color that is un"
type textarea "x"
type textarea "can you remove the white color on the back, it is one extra color that is u"
type textarea "x"
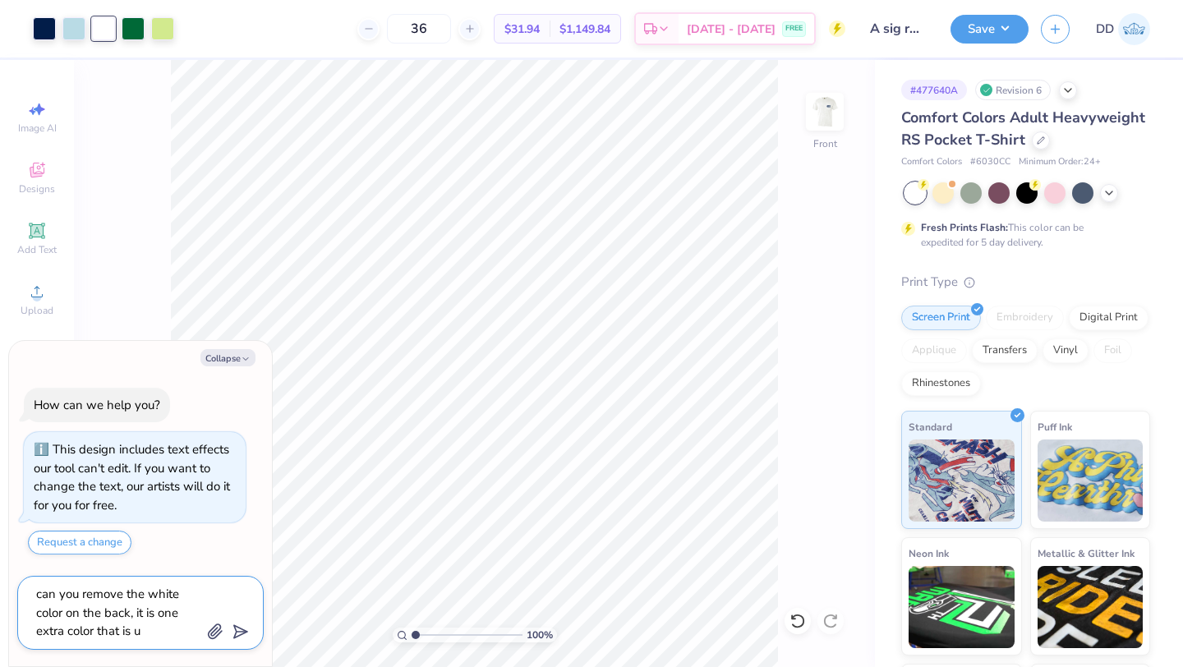
type textarea "can you remove the white color on the back, it is one extra color that is"
type textarea "x"
type textarea "can you remove the white color on the back, it is one extra color that is"
type textarea "x"
type textarea "can you remove the white color on the back, it is one extra color that i"
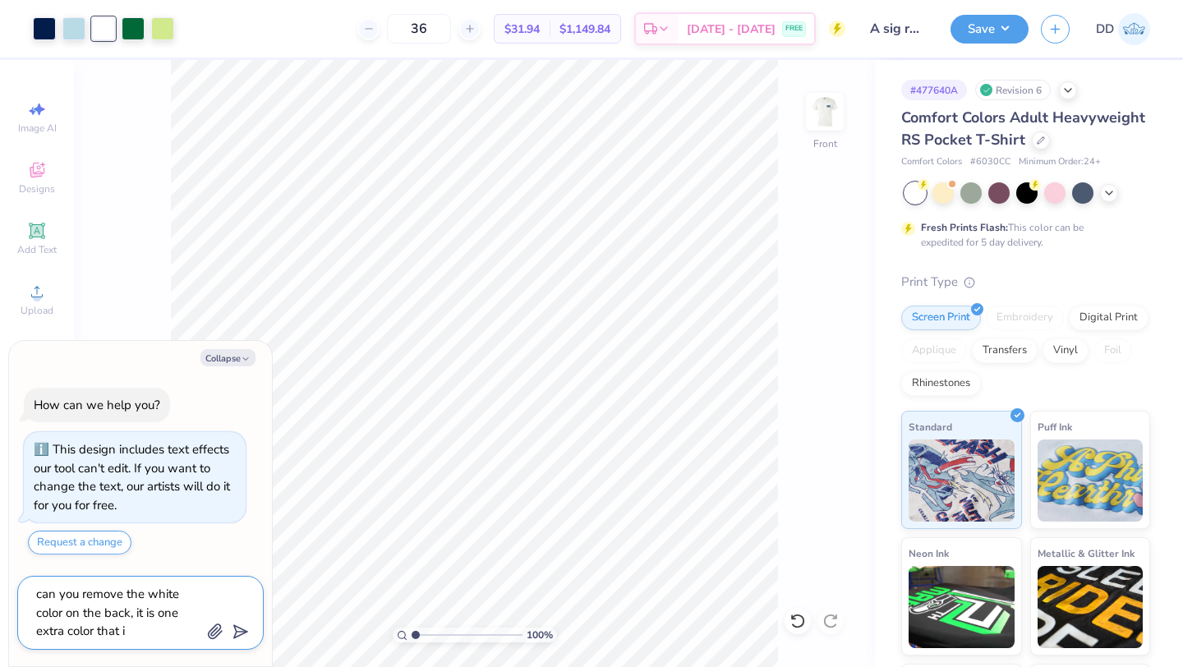
type textarea "x"
type textarea "can you remove the white color on the back, it is one extra color that"
type textarea "x"
type textarea "can you remove the white color on the back, it is one extra color that I"
type textarea "x"
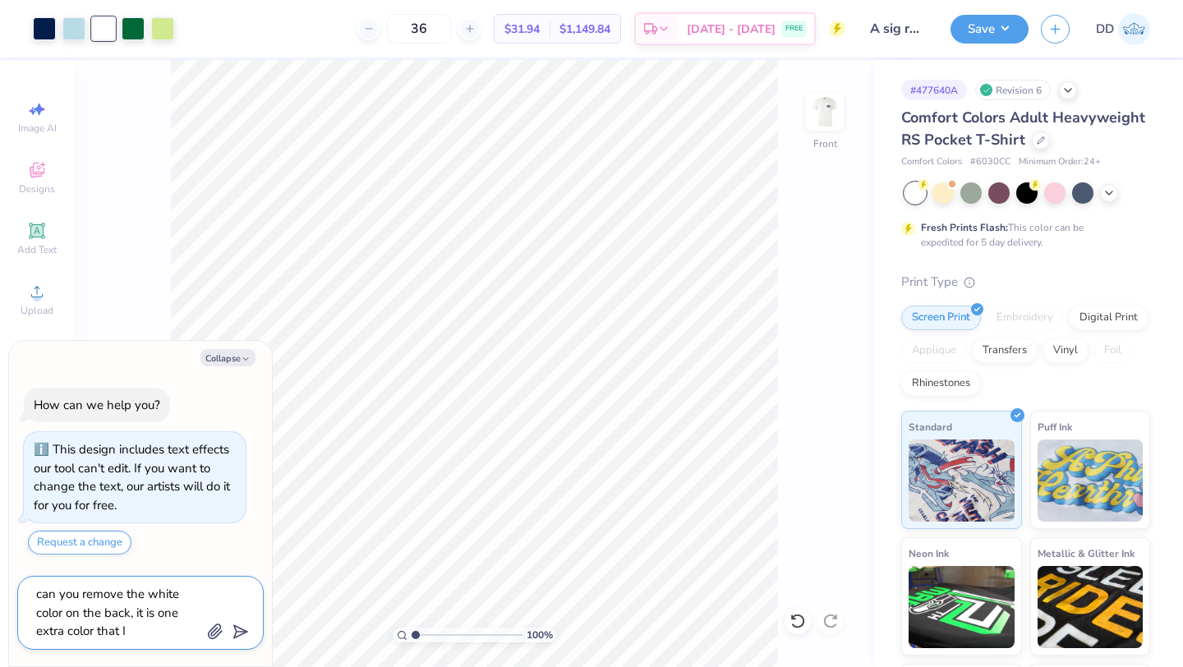
type textarea "can you remove the white color on the back, it is one extra color that I"
type textarea "x"
type textarea "can you remove the white color on the back, it is one extra color that I d"
type textarea "x"
type textarea "can you remove the white color on the back, it is one extra color that I do"
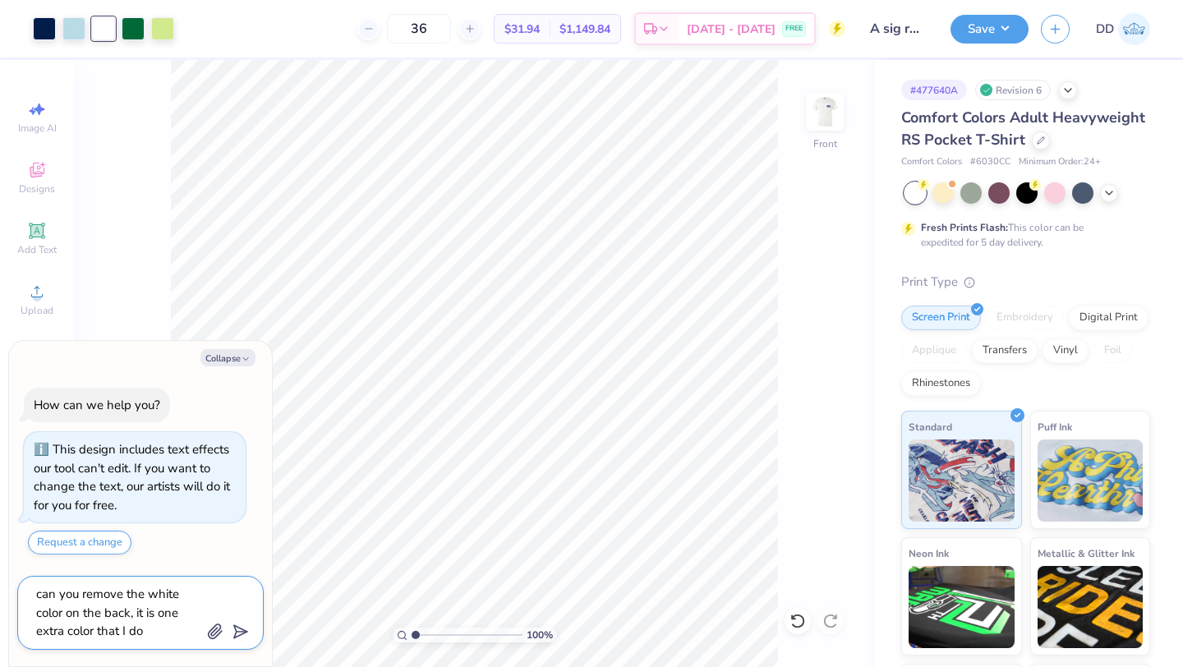
type textarea "x"
type textarea "can you remove the white color on the back, it is one extra color that I don"
type textarea "x"
type textarea "can you remove the white color on the back, it is one extra color that I dont"
type textarea "x"
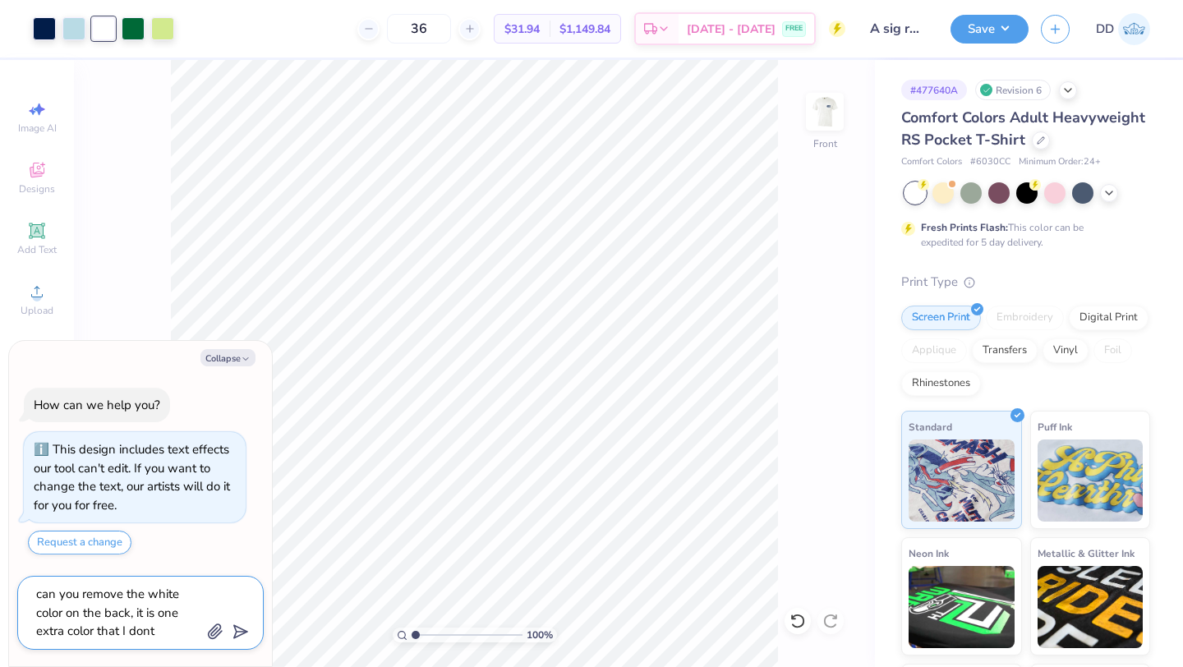
type textarea "can you remove the white color on the back, it is one extra color that I dont"
type textarea "x"
type textarea "can you remove the white color on the back, it is one extra color that I dont n"
type textarea "x"
type textarea "can you remove the white color on the back, it is one extra color that I dont ne"
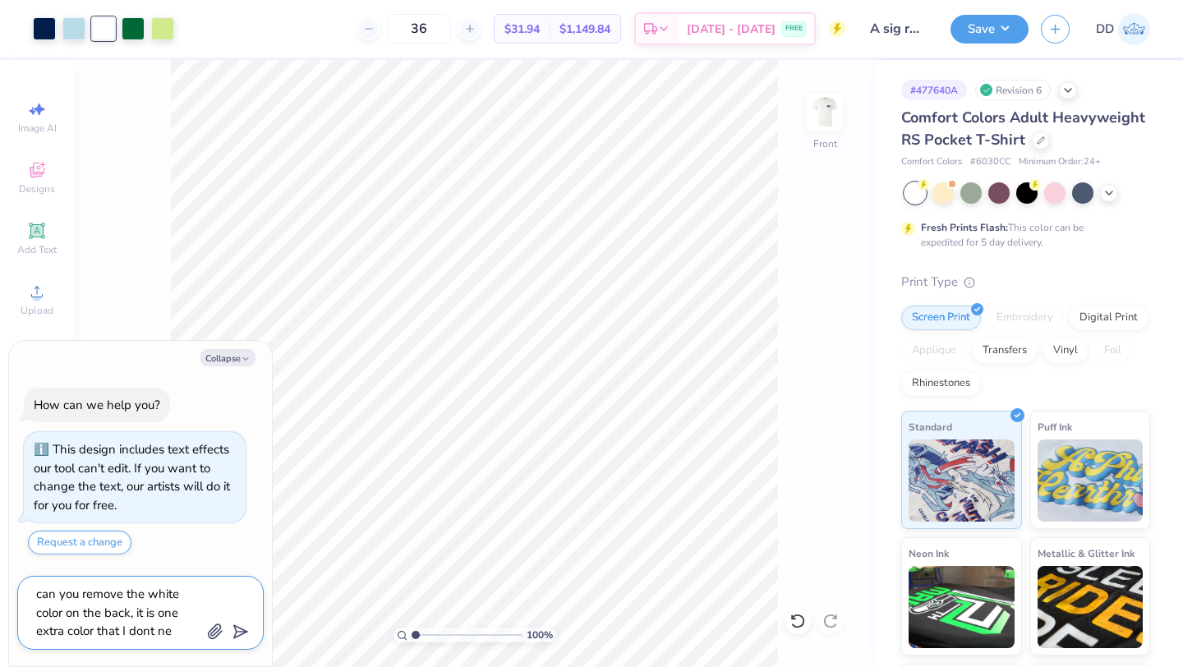
type textarea "x"
type textarea "can you remove the white color on the back, it is one extra color that I dont n…"
type textarea "x"
type textarea "can you remove the white color on the back, it is one extra color that I dont n…"
click at [237, 630] on icon "submit" at bounding box center [237, 631] width 23 height 23
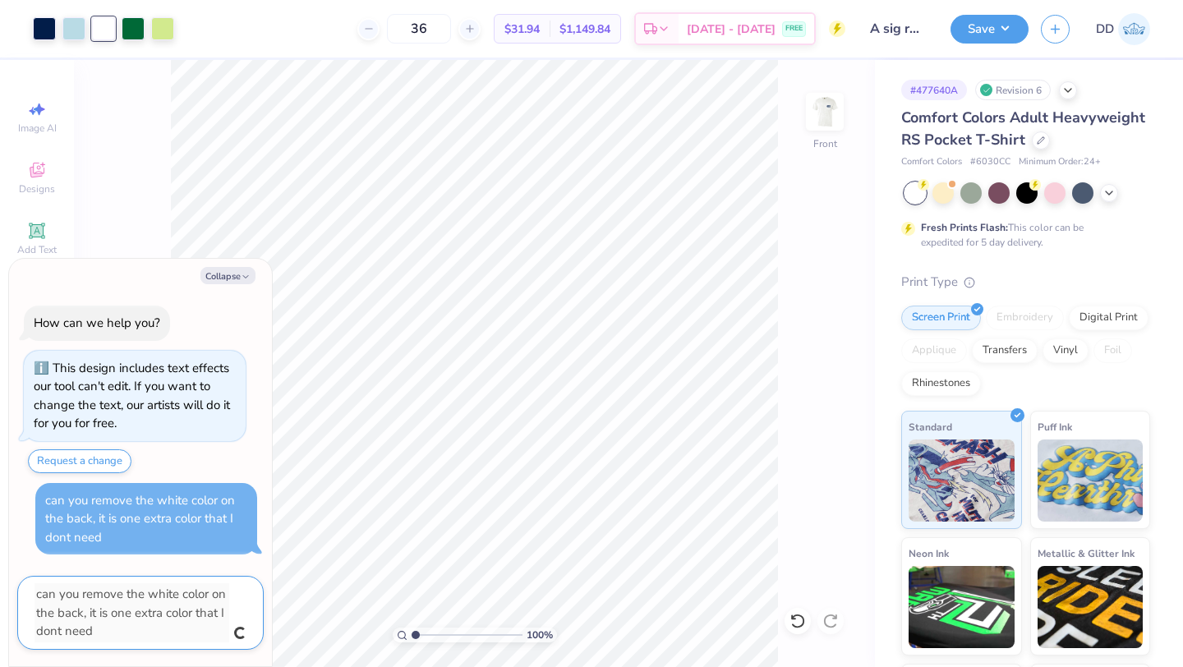
type textarea "x"
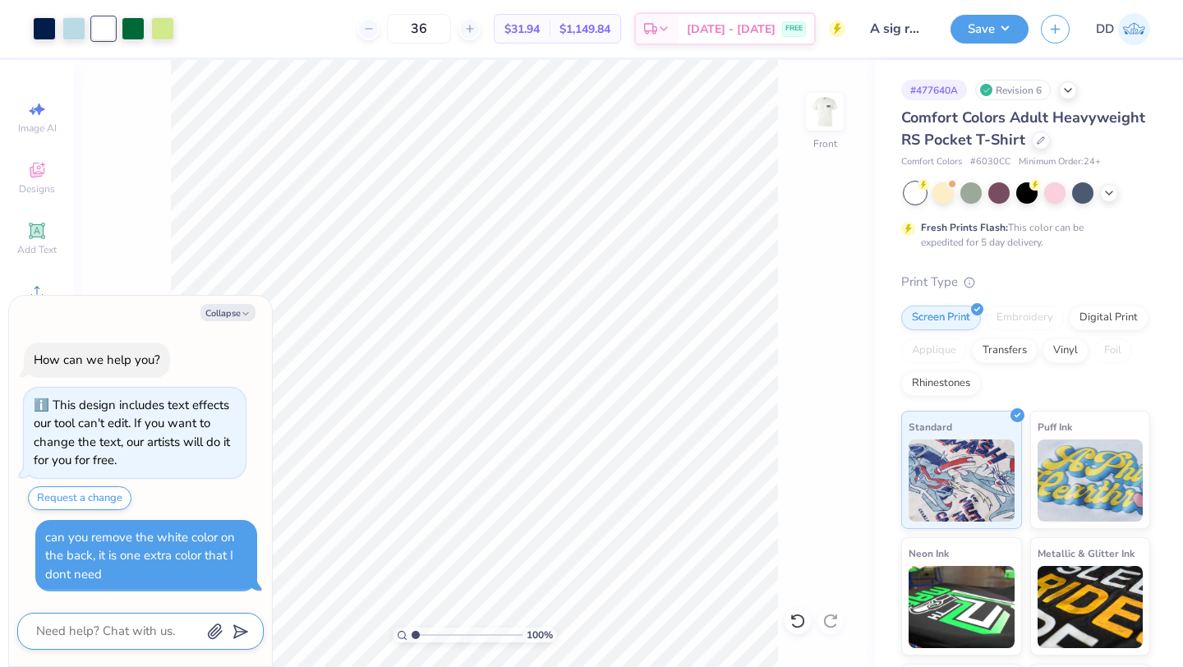
click at [846, 101] on div "100 % Front" at bounding box center [474, 363] width 801 height 607
click at [821, 109] on img at bounding box center [825, 112] width 66 height 66
click at [830, 100] on img at bounding box center [825, 112] width 66 height 66
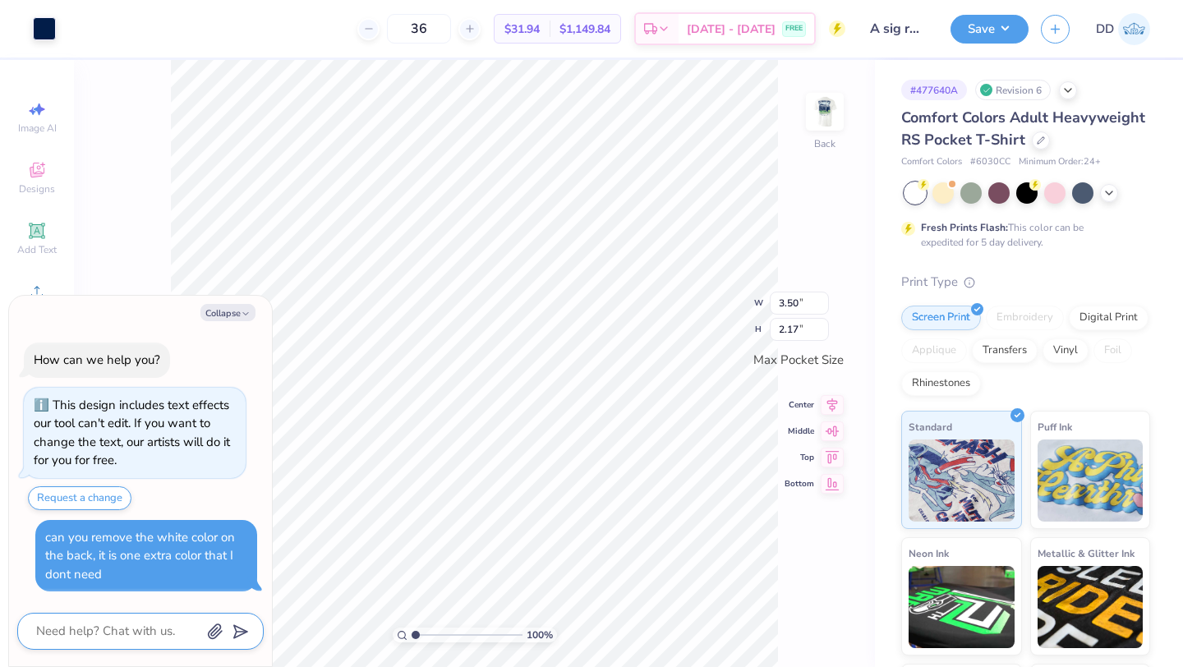
type textarea "x"
click at [224, 320] on button "Collapse" at bounding box center [227, 312] width 55 height 17
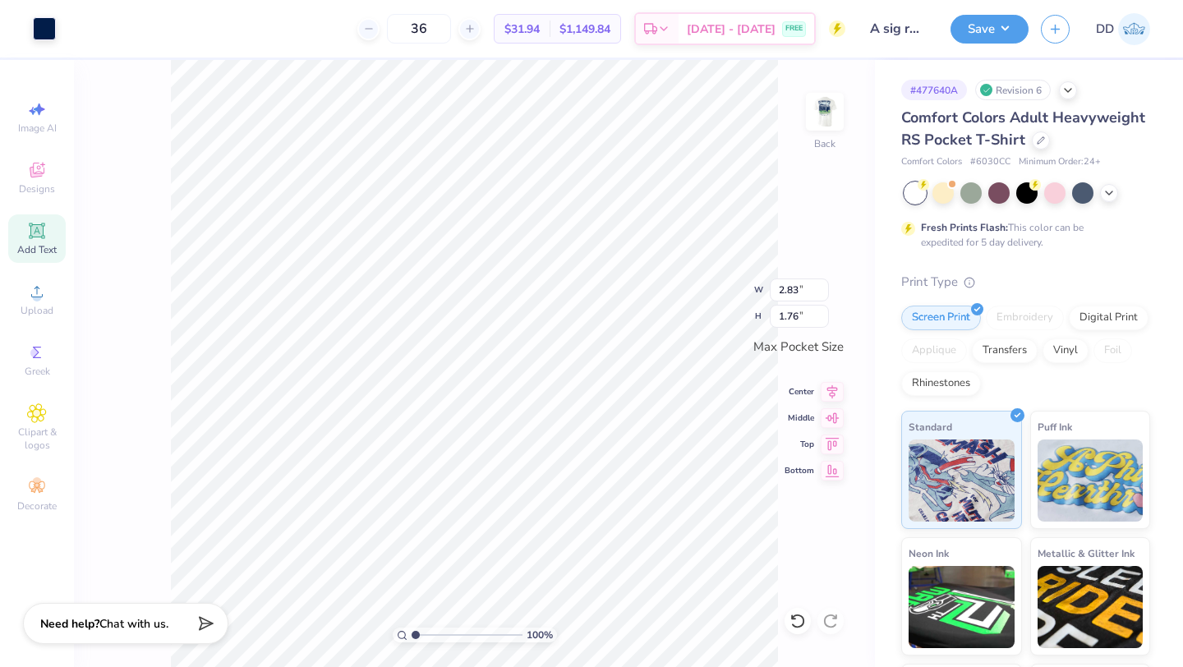
click at [42, 225] on icon at bounding box center [37, 231] width 16 height 16
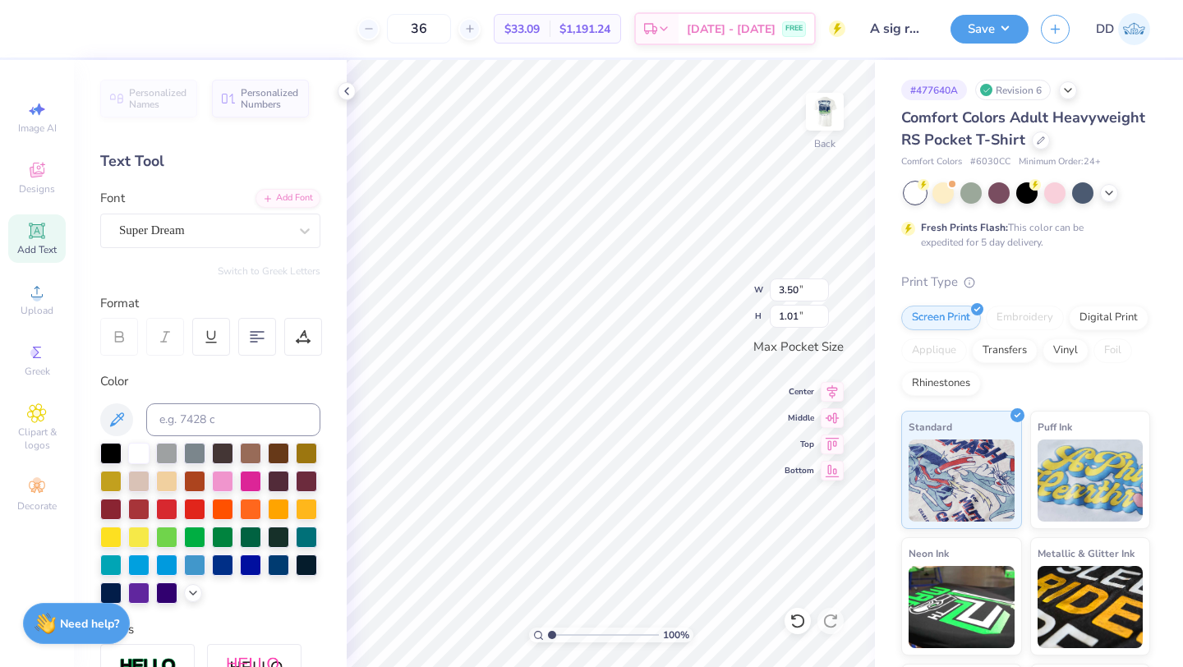
scroll to position [0, 4]
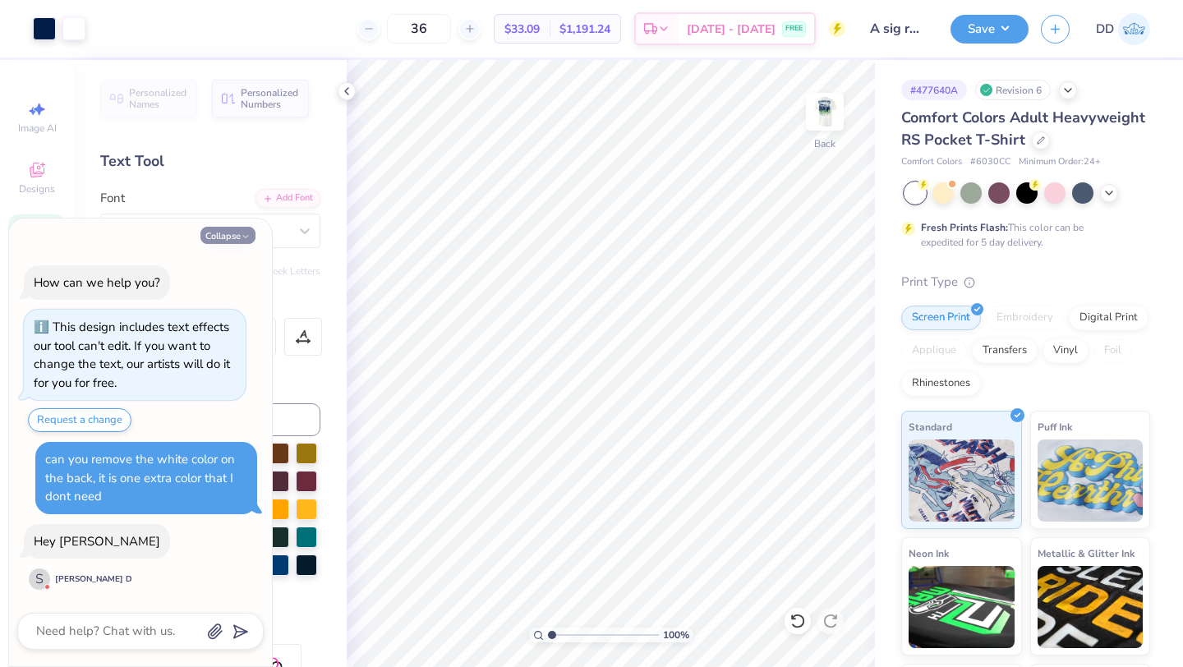
click at [233, 229] on button "Collapse" at bounding box center [227, 235] width 55 height 17
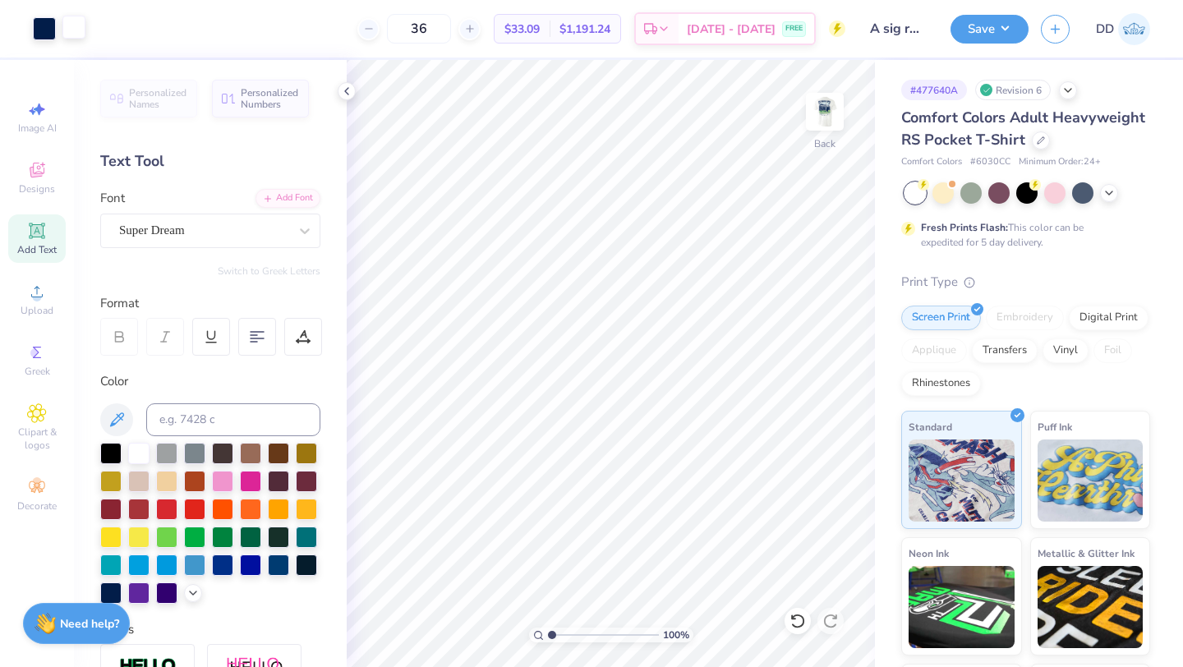
click at [81, 31] on div at bounding box center [73, 27] width 23 height 23
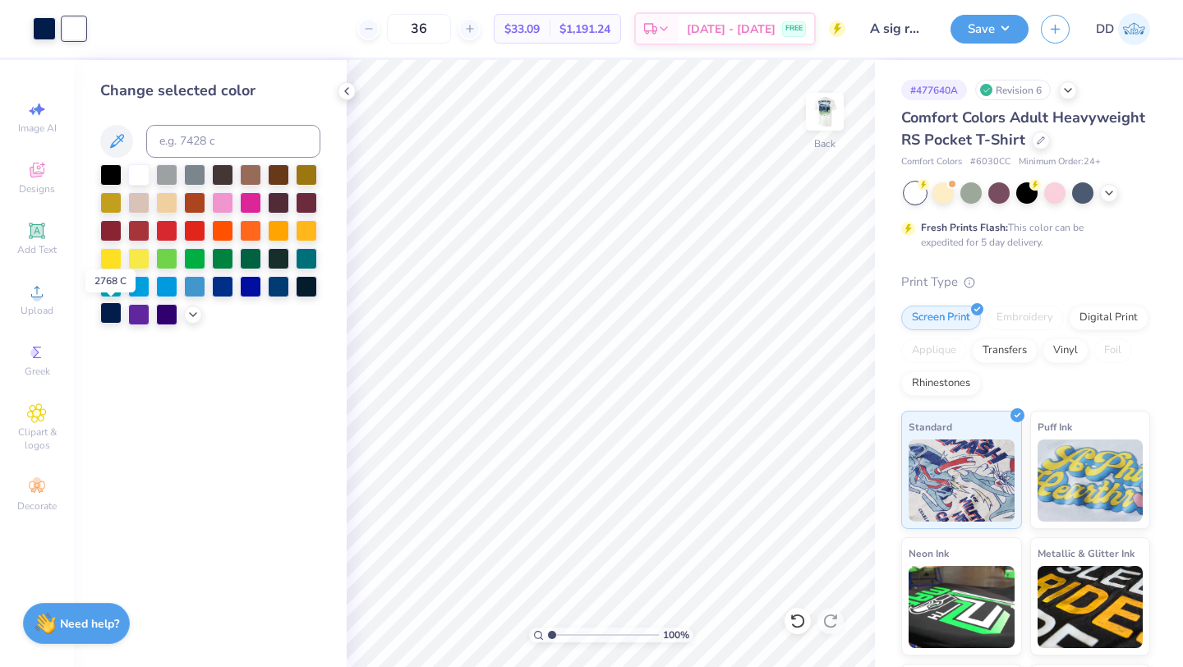
click at [111, 315] on div at bounding box center [110, 312] width 21 height 21
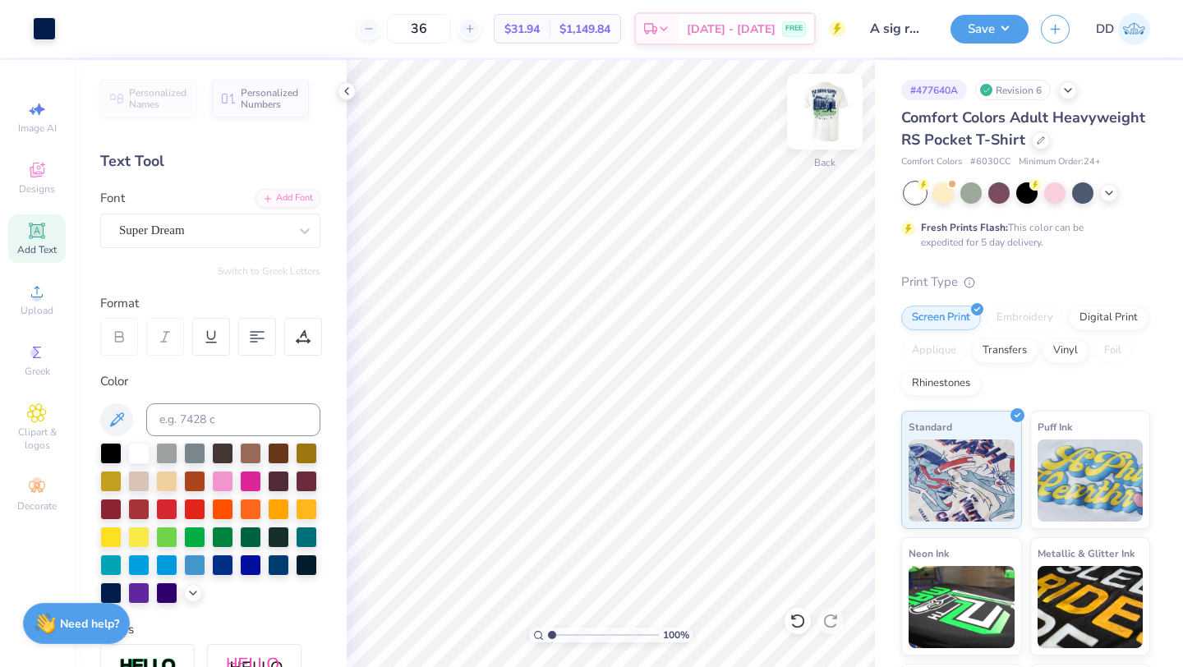
click at [820, 109] on img at bounding box center [825, 112] width 66 height 66
click at [816, 110] on img at bounding box center [824, 111] width 33 height 33
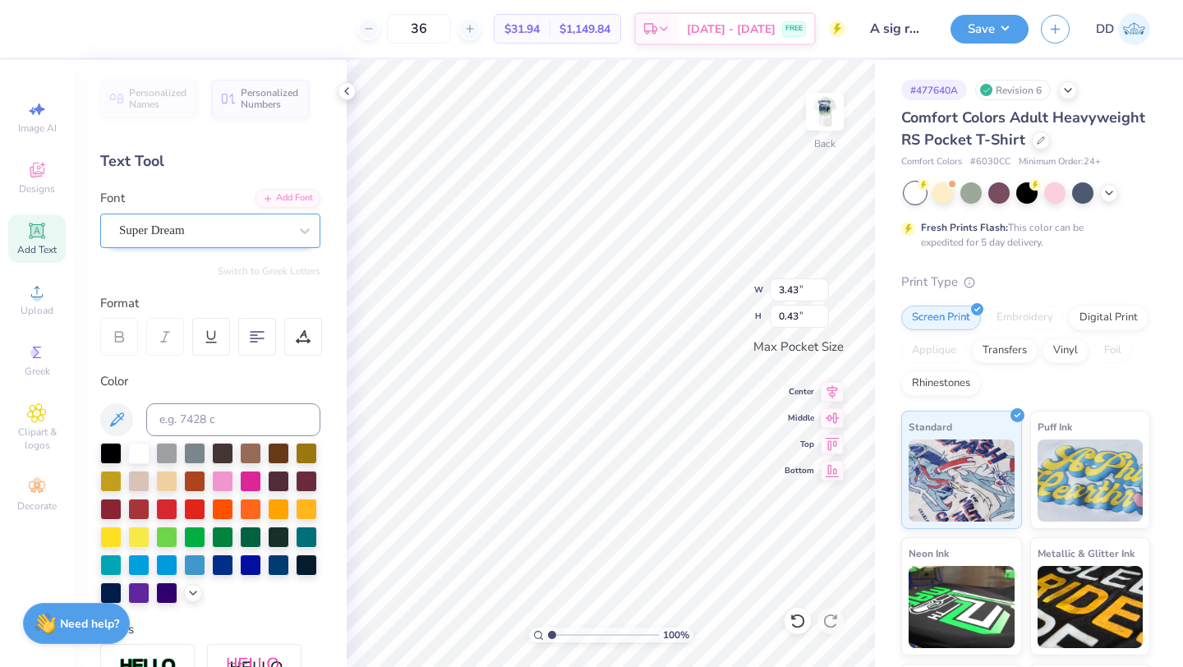
click at [265, 223] on div "Super Dream" at bounding box center [203, 230] width 172 height 25
click at [768, 44] on div "[DATE] - [DATE] FREE" at bounding box center [746, 31] width 136 height 30
click at [224, 221] on div "Super Dream" at bounding box center [203, 230] width 172 height 25
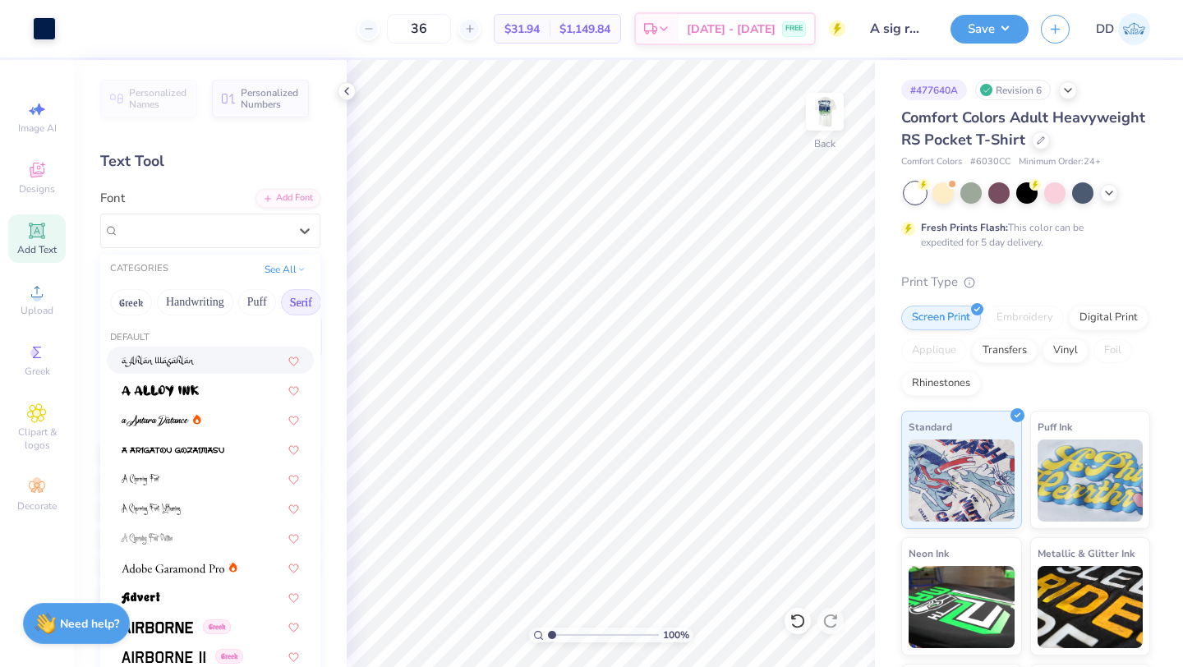
click at [292, 305] on button "Serif" at bounding box center [301, 302] width 40 height 26
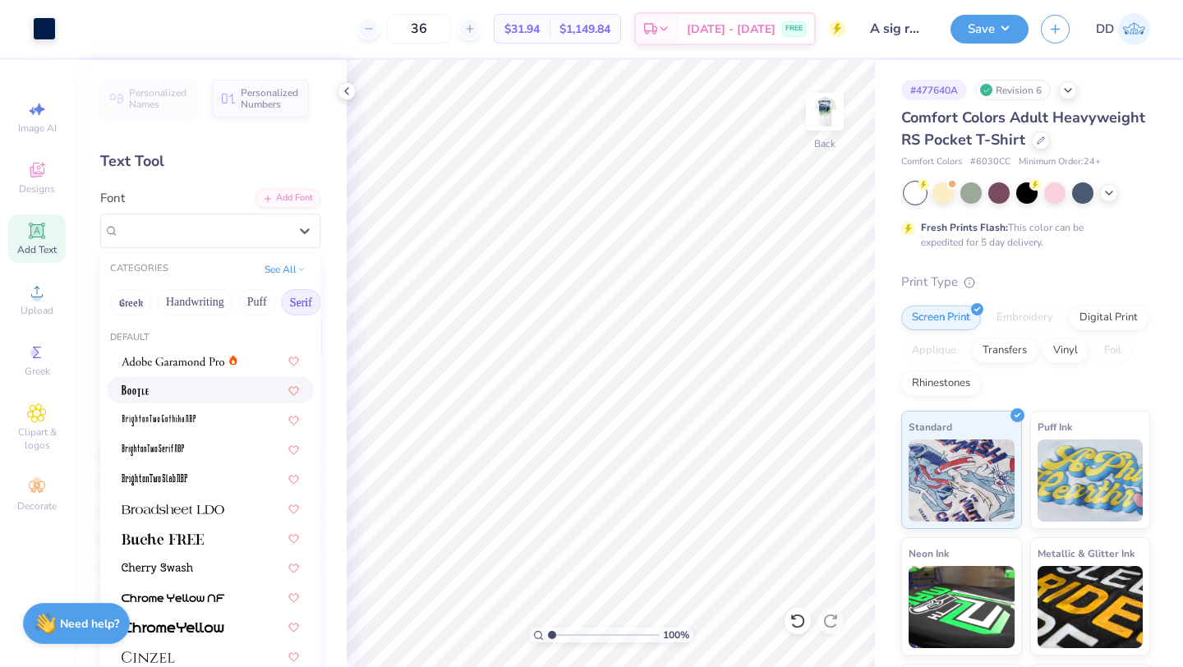
click at [187, 389] on div at bounding box center [210, 389] width 177 height 17
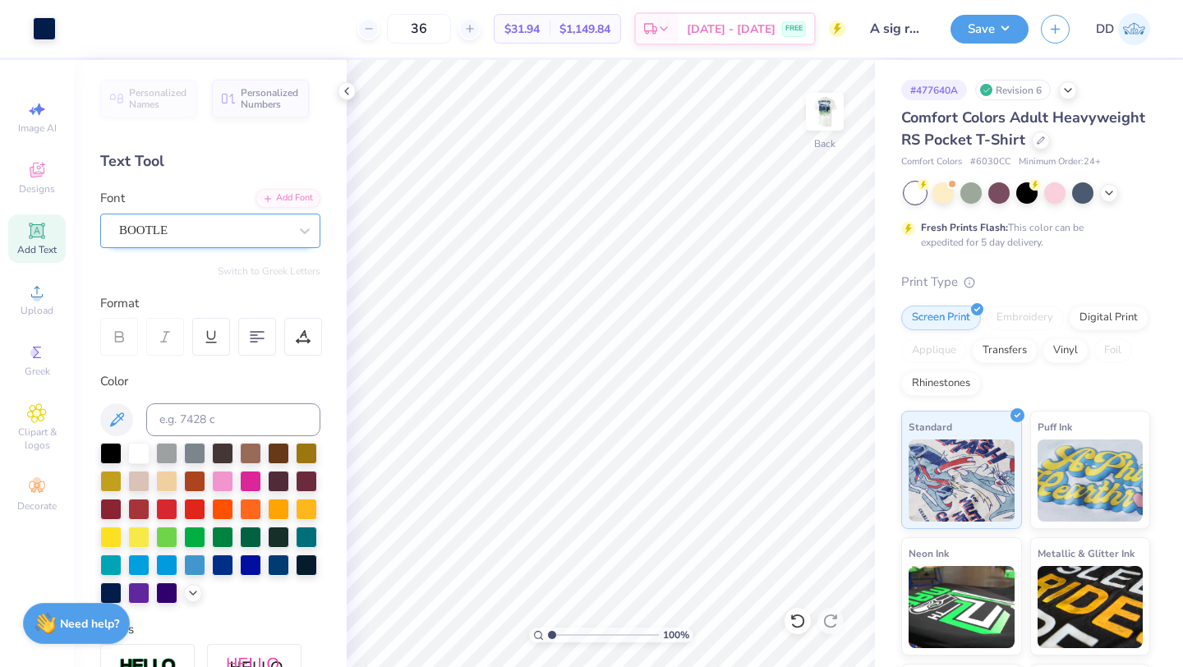
click at [193, 219] on div at bounding box center [203, 230] width 169 height 22
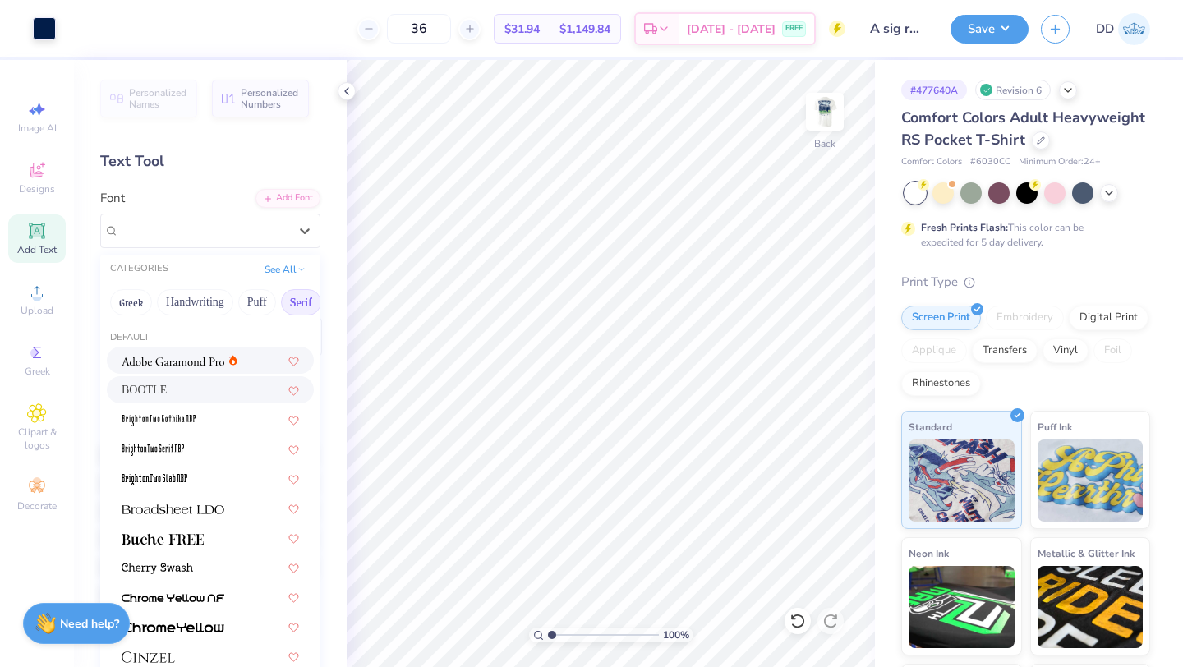
click at [192, 373] on div at bounding box center [210, 360] width 207 height 27
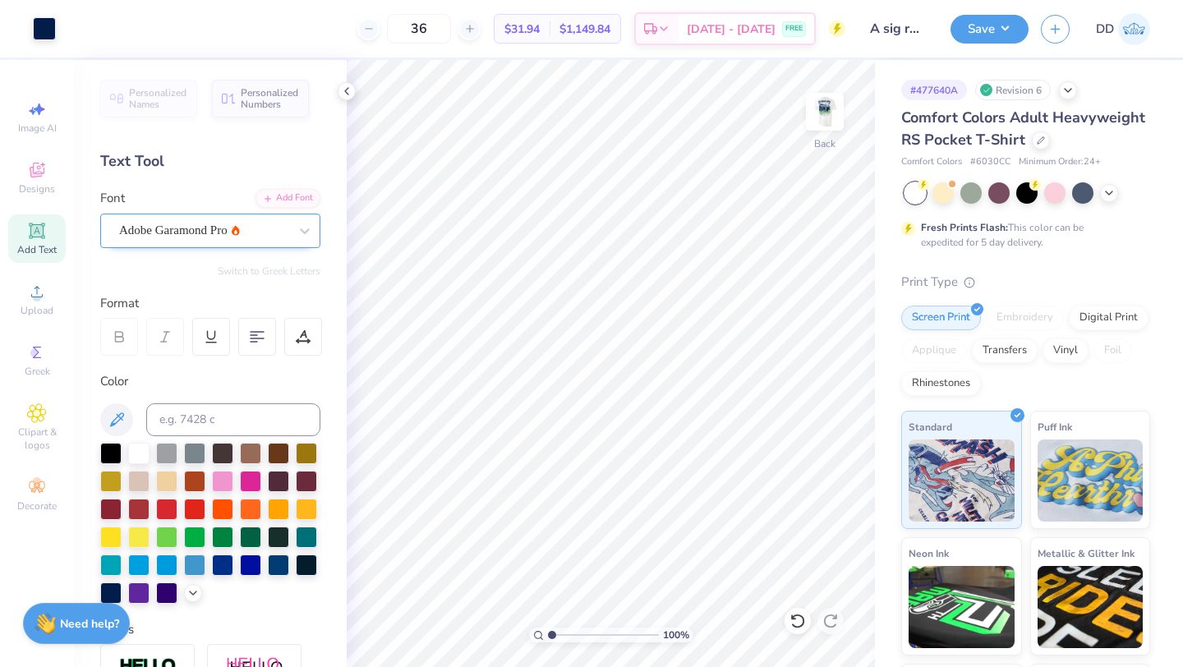
click at [203, 231] on div "Adobe Garamond Pro" at bounding box center [203, 230] width 172 height 25
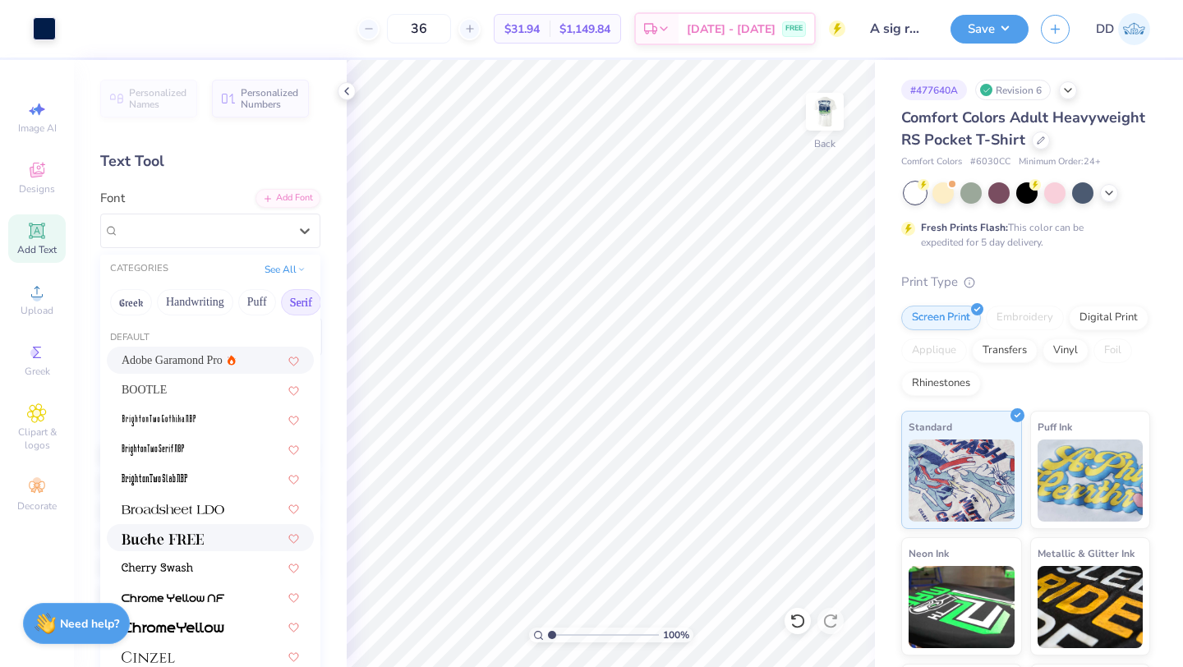
click at [214, 532] on div at bounding box center [210, 537] width 177 height 17
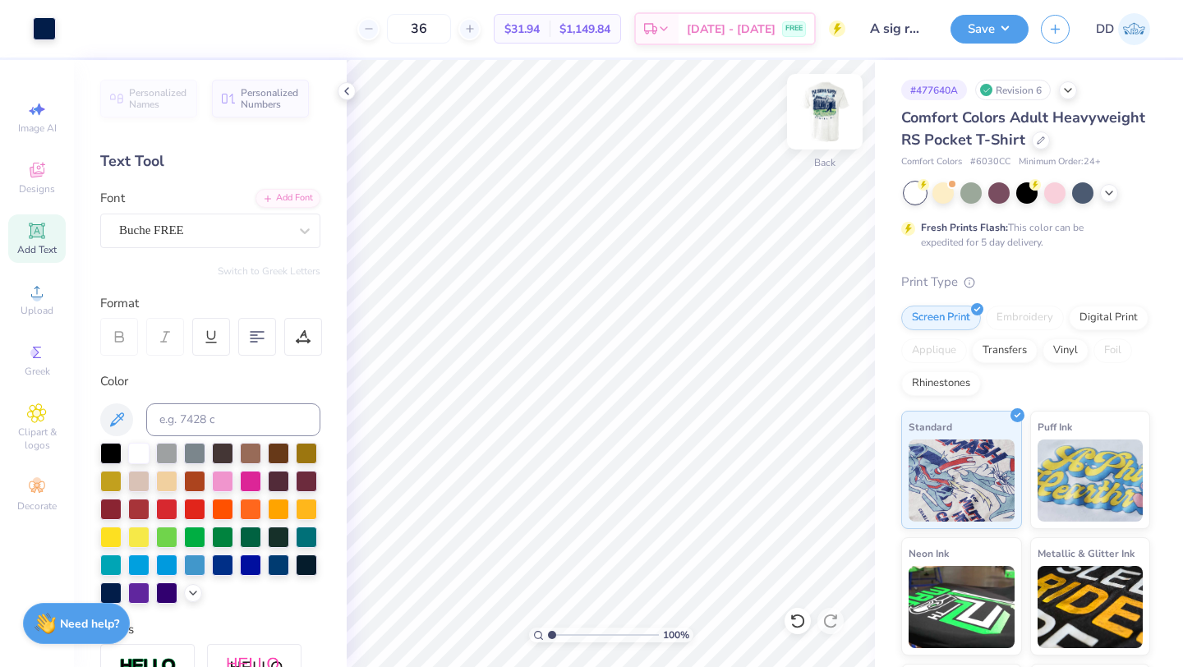
click at [825, 90] on img at bounding box center [825, 112] width 66 height 66
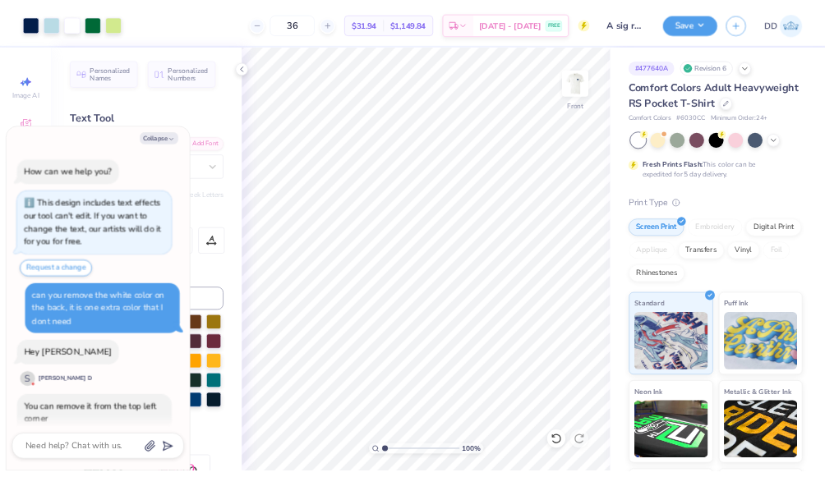
scroll to position [51, 0]
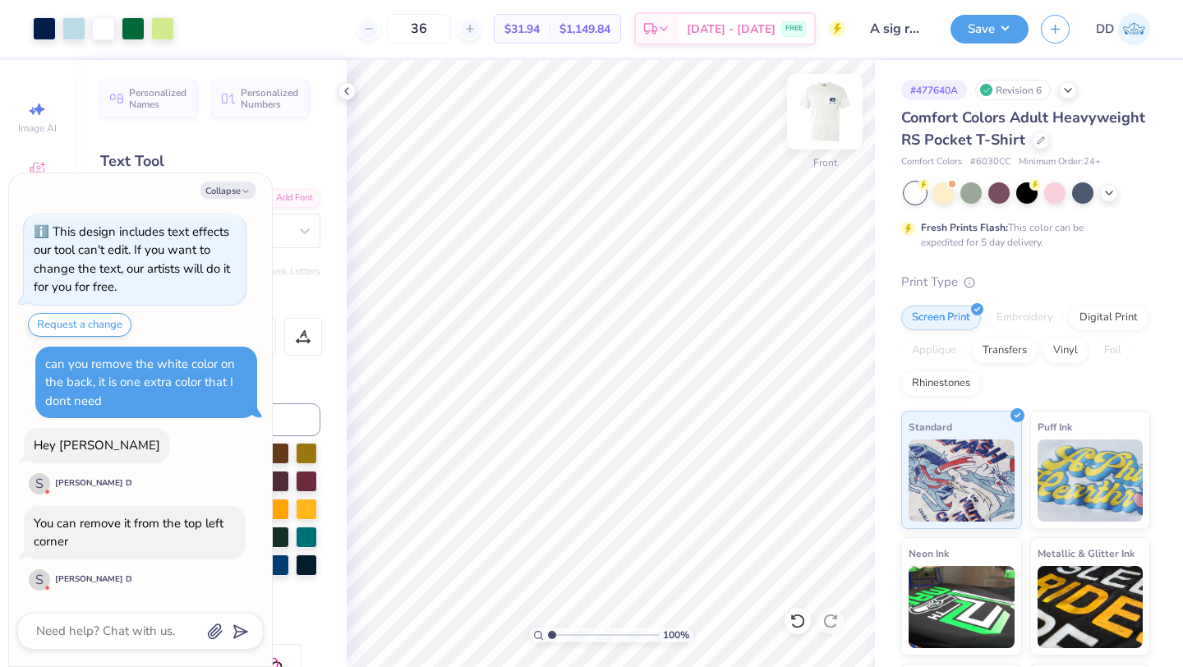
click at [823, 108] on img at bounding box center [825, 112] width 66 height 66
